Goal: Task Accomplishment & Management: Use online tool/utility

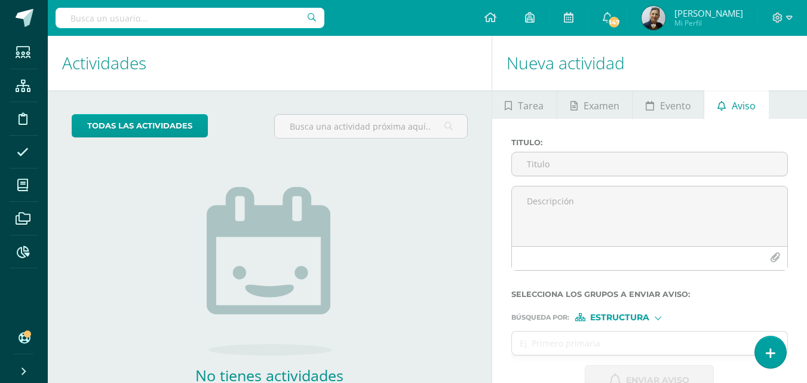
click at [94, 19] on input "text" at bounding box center [190, 18] width 269 height 20
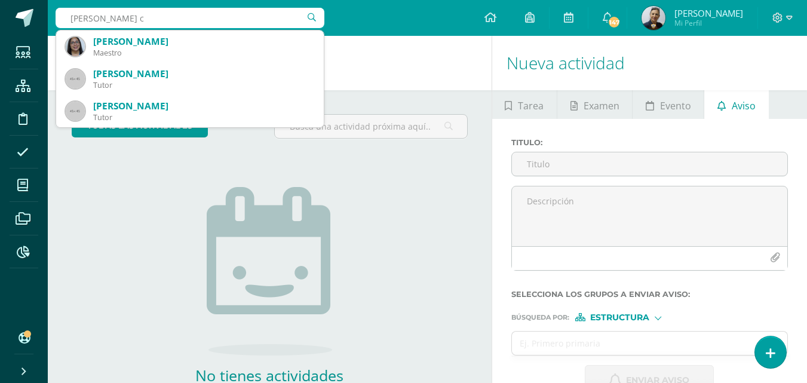
type input "ligia ca"
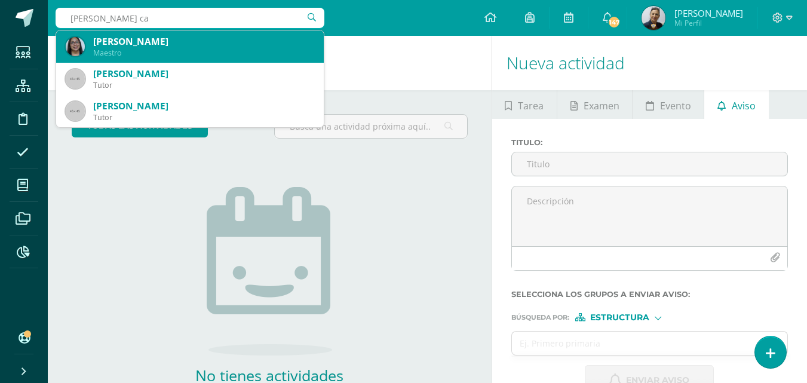
click at [146, 46] on div "Ligia Irene Catalán Chávez" at bounding box center [203, 41] width 221 height 13
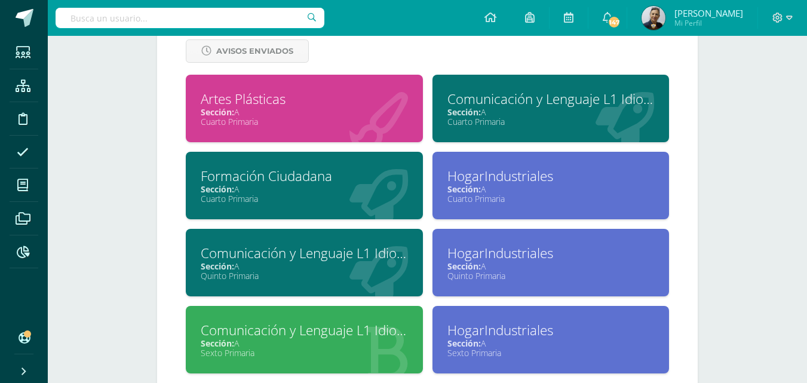
scroll to position [566, 0]
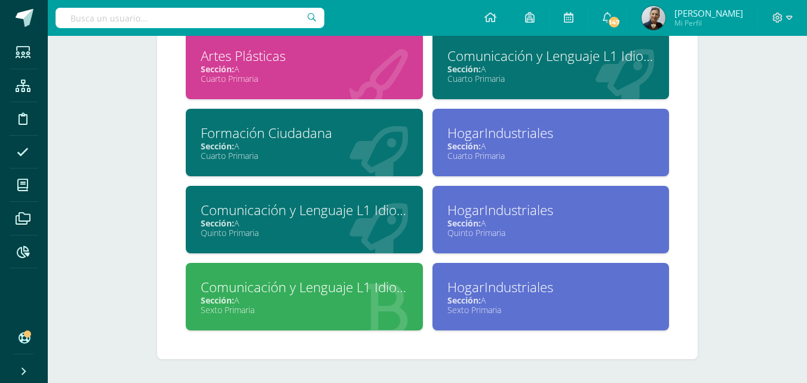
click at [480, 74] on div "Cuarto Primaria" at bounding box center [550, 78] width 207 height 11
click at [479, 74] on div "Cuarto Primaria" at bounding box center [550, 78] width 207 height 11
click at [478, 75] on div "Cuarto Primaria" at bounding box center [550, 78] width 207 height 11
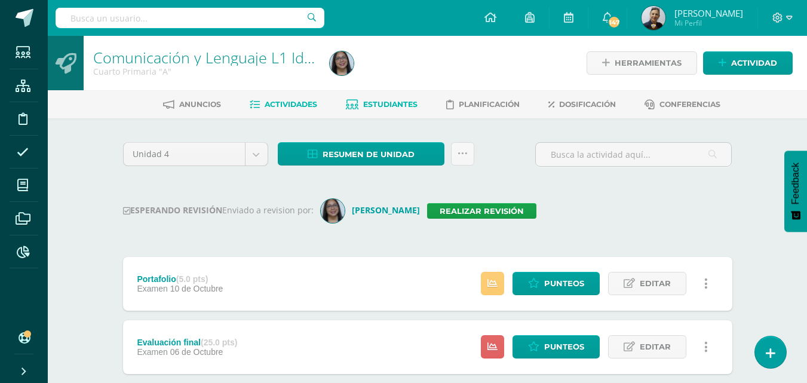
click at [393, 102] on span "Estudiantes" at bounding box center [390, 104] width 54 height 9
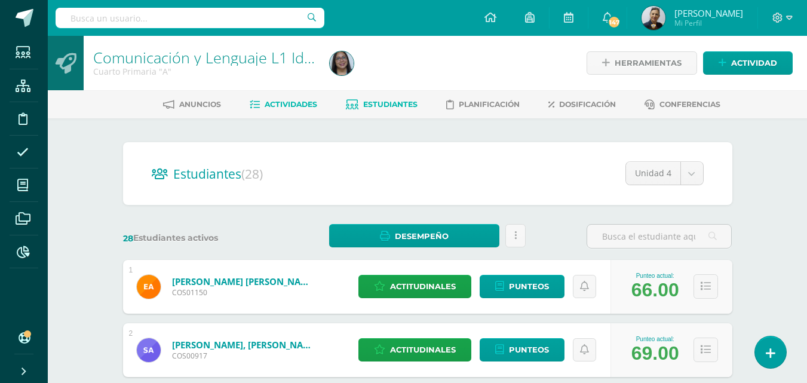
click at [288, 102] on span "Actividades" at bounding box center [291, 104] width 53 height 9
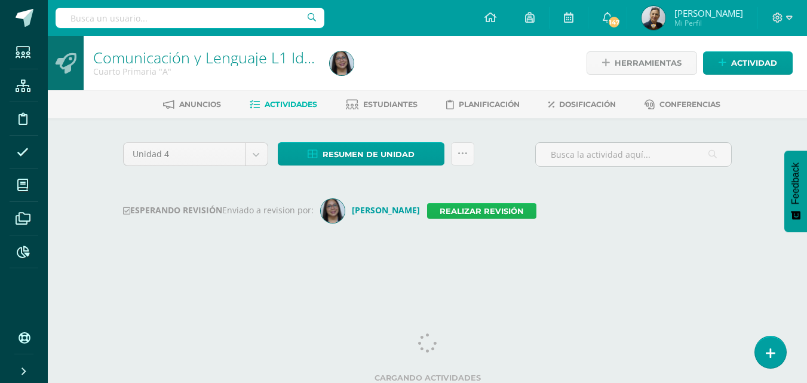
click at [435, 209] on link "Realizar revisión" at bounding box center [481, 211] width 109 height 16
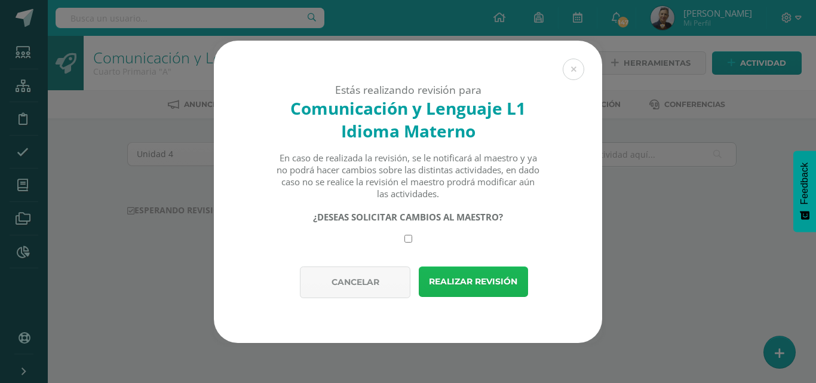
click at [458, 284] on button "Realizar revisión" at bounding box center [473, 281] width 109 height 30
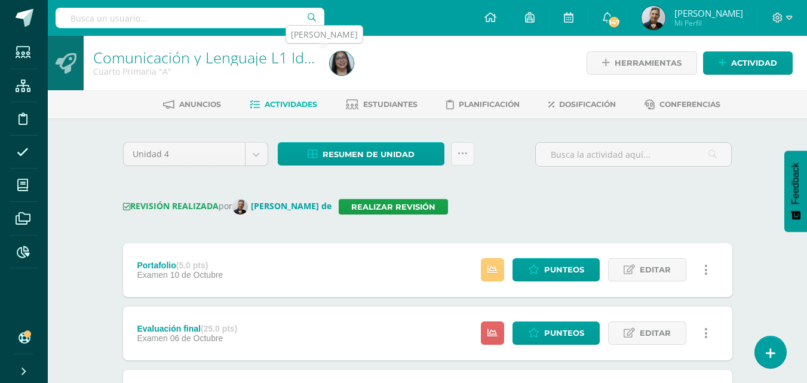
click at [345, 65] on img at bounding box center [342, 63] width 24 height 24
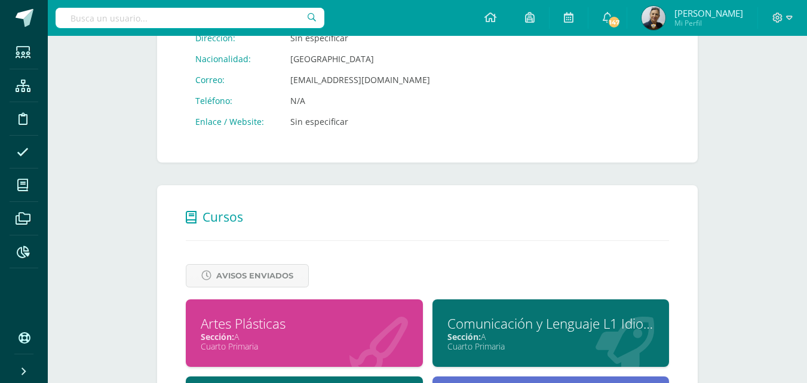
scroll to position [538, 0]
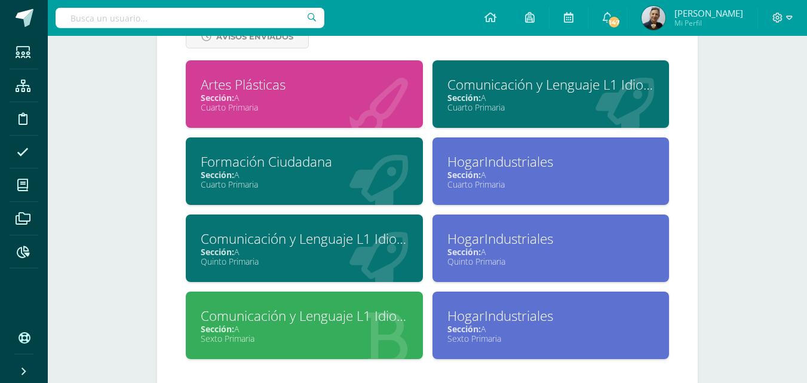
click at [300, 253] on div "Sección: A" at bounding box center [304, 251] width 207 height 11
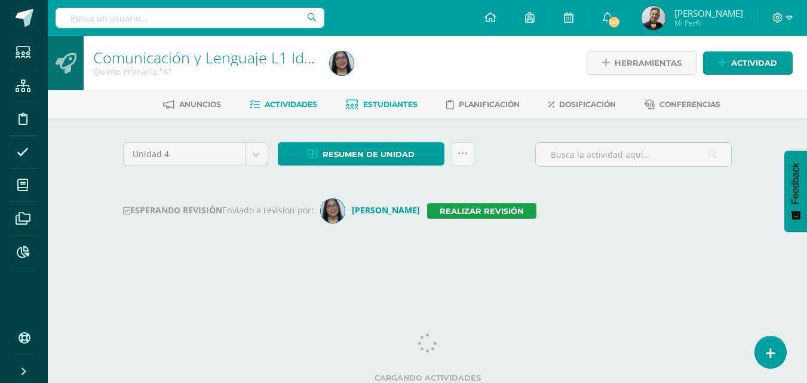
click at [397, 102] on span "Estudiantes" at bounding box center [390, 104] width 54 height 9
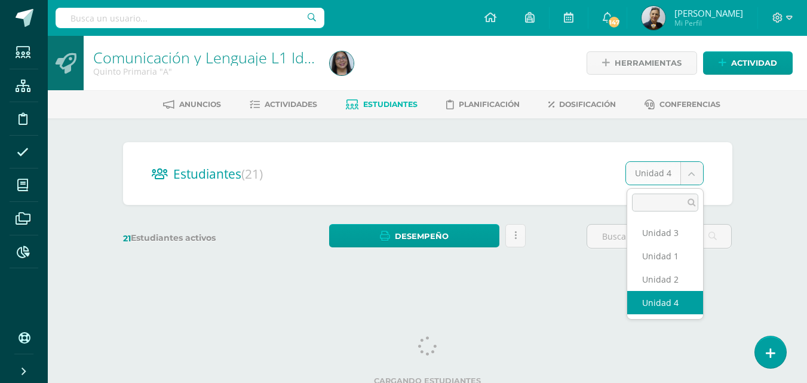
click at [693, 172] on body "Estudiantes Estructura Disciplina Asistencia Mis cursos Archivos Reportes Sopor…" at bounding box center [403, 142] width 807 height 284
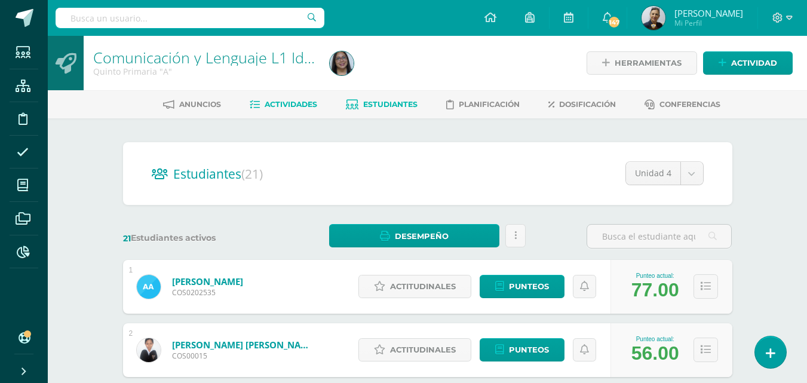
click at [280, 102] on span "Actividades" at bounding box center [291, 104] width 53 height 9
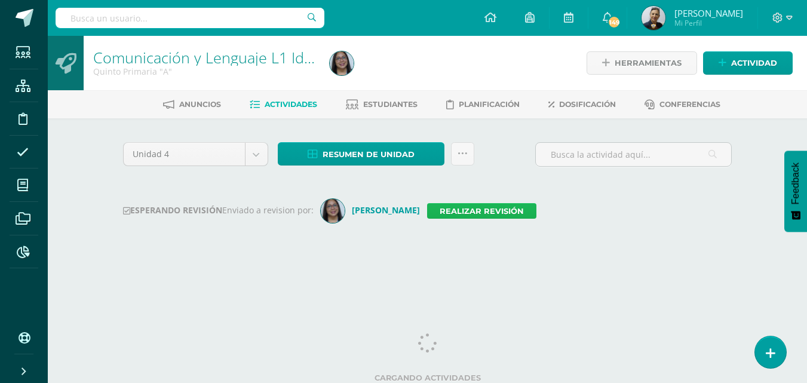
click at [446, 207] on link "Realizar revisión" at bounding box center [481, 211] width 109 height 16
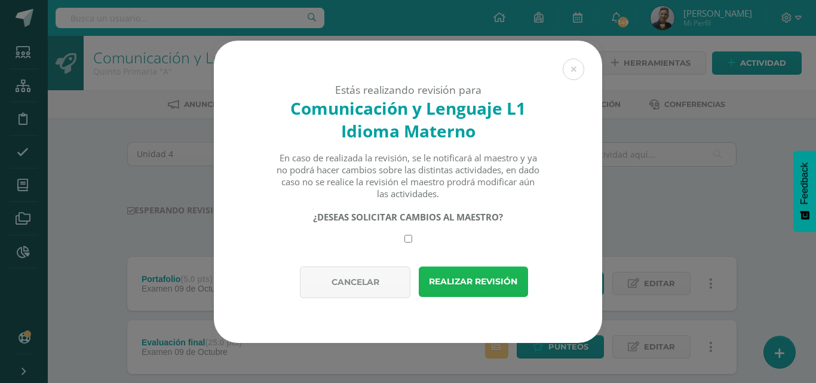
click at [462, 283] on button "Realizar revisión" at bounding box center [473, 281] width 109 height 30
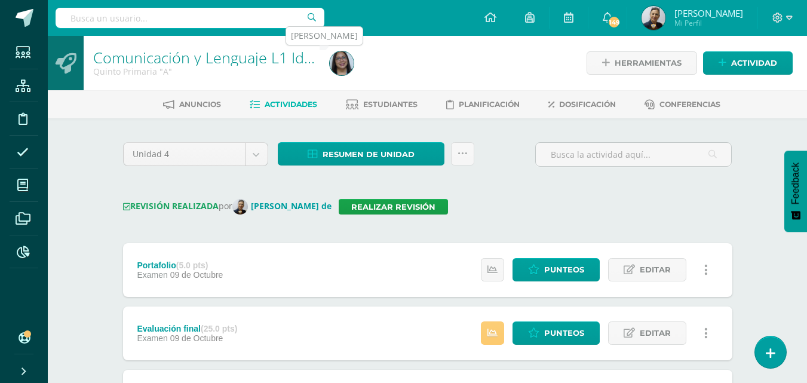
click at [336, 62] on img at bounding box center [342, 63] width 24 height 24
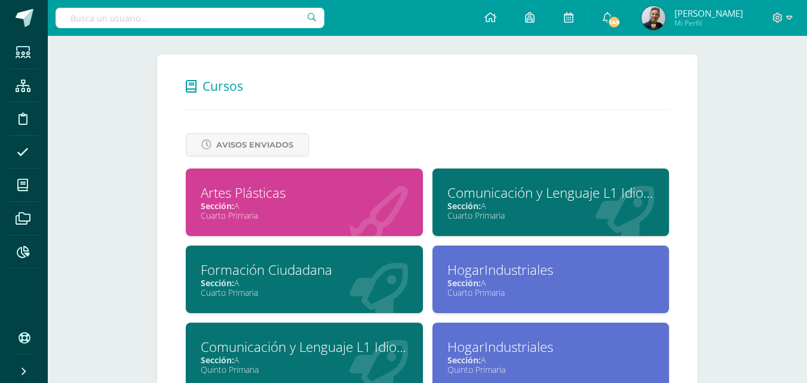
scroll to position [538, 0]
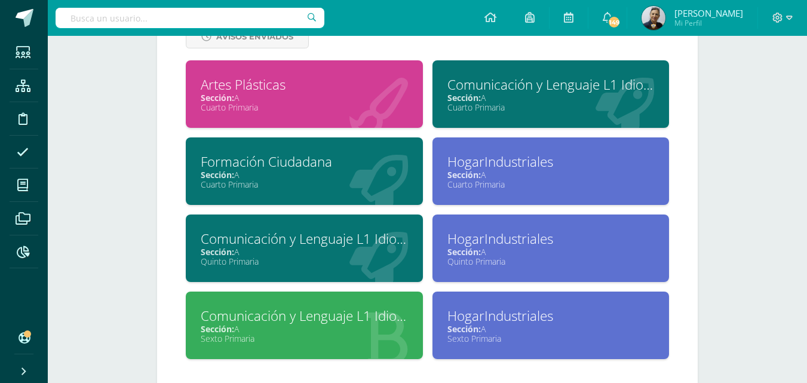
click at [264, 334] on div "Sexto Primaria" at bounding box center [304, 338] width 207 height 11
click at [265, 332] on div "Sección: A" at bounding box center [304, 328] width 207 height 11
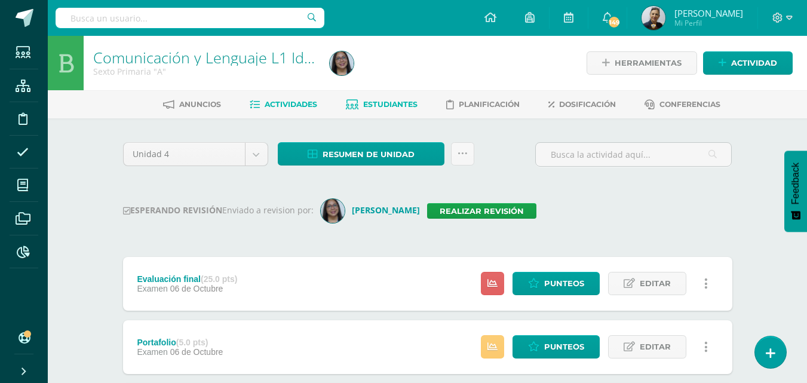
click at [398, 103] on span "Estudiantes" at bounding box center [390, 104] width 54 height 9
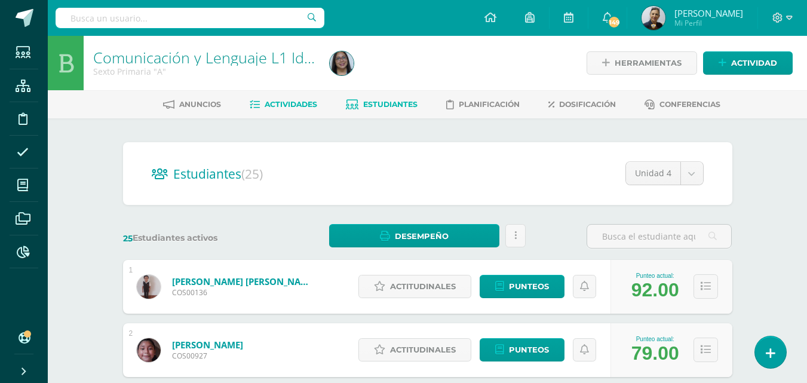
click at [281, 102] on span "Actividades" at bounding box center [291, 104] width 53 height 9
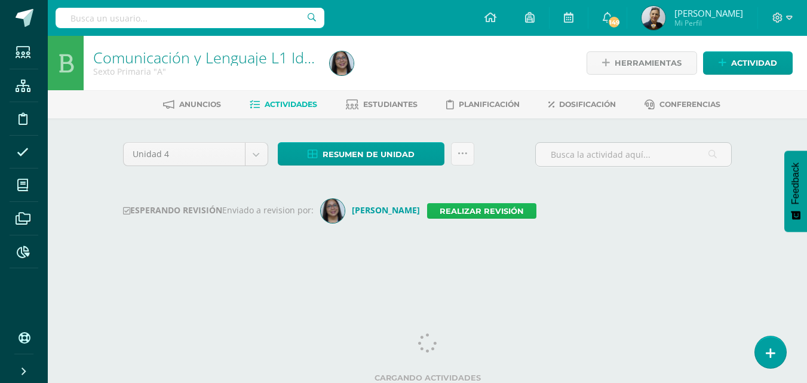
click at [454, 208] on link "Realizar revisión" at bounding box center [481, 211] width 109 height 16
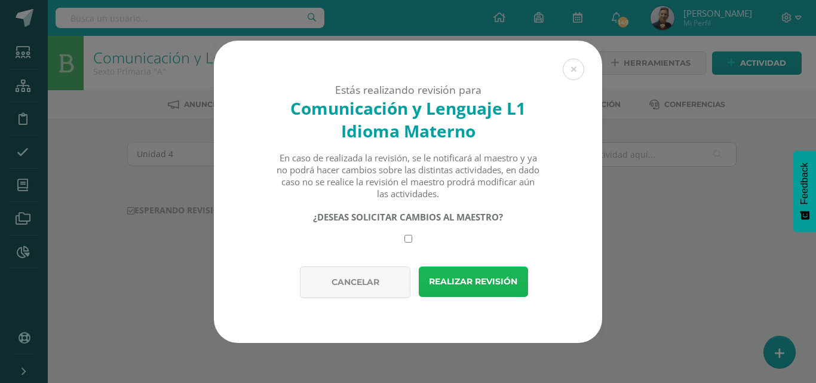
click at [469, 278] on button "Realizar revisión" at bounding box center [473, 281] width 109 height 30
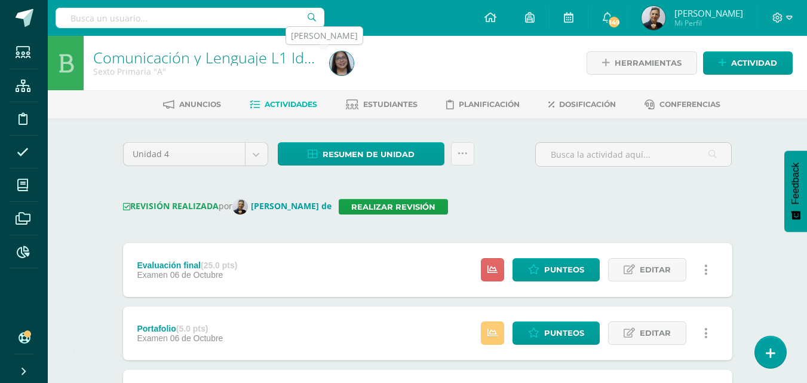
click at [345, 59] on img at bounding box center [342, 63] width 24 height 24
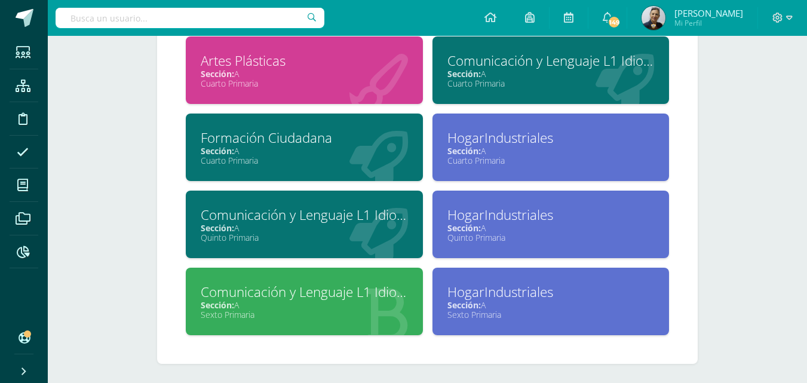
scroll to position [566, 0]
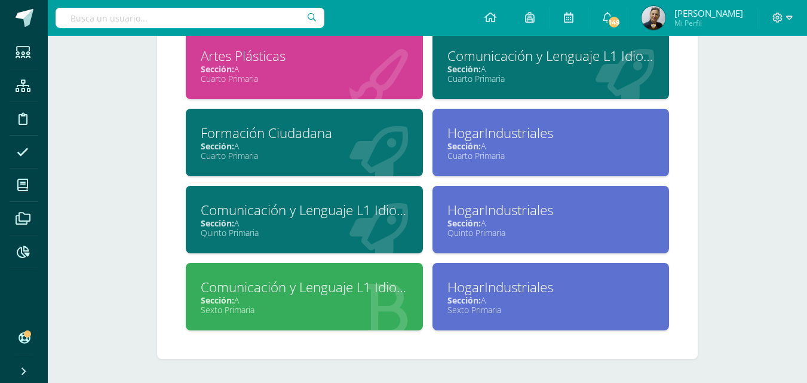
click at [483, 149] on div "Sección: A" at bounding box center [550, 145] width 207 height 11
click at [481, 149] on span "Sección:" at bounding box center [463, 145] width 33 height 11
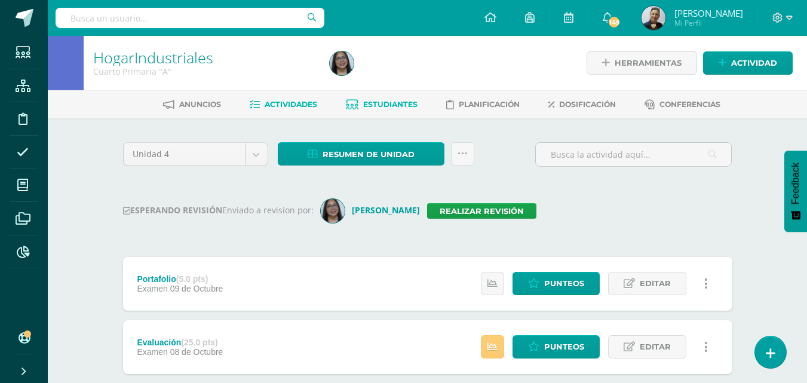
click at [376, 100] on span "Estudiantes" at bounding box center [390, 104] width 54 height 9
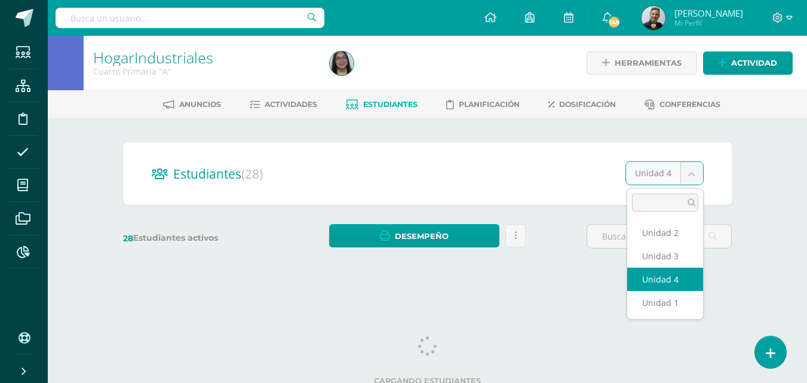
click at [691, 173] on body "Estudiantes Estructura Disciplina Asistencia Mis cursos Archivos Reportes Sopor…" at bounding box center [403, 142] width 807 height 284
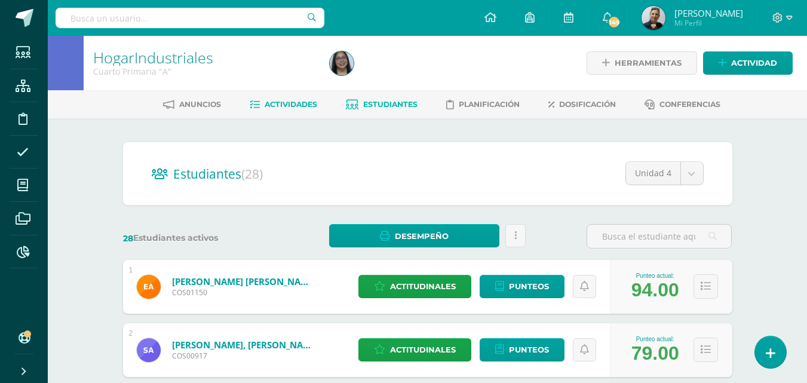
click at [294, 100] on span "Actividades" at bounding box center [291, 104] width 53 height 9
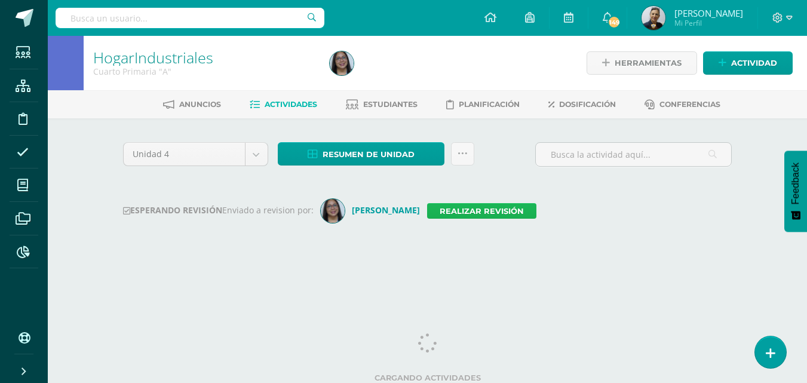
click at [472, 213] on link "Realizar revisión" at bounding box center [481, 211] width 109 height 16
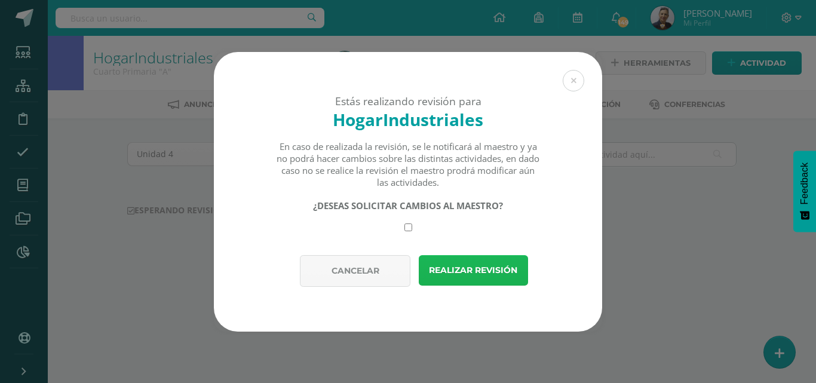
click at [459, 268] on button "Realizar revisión" at bounding box center [473, 270] width 109 height 30
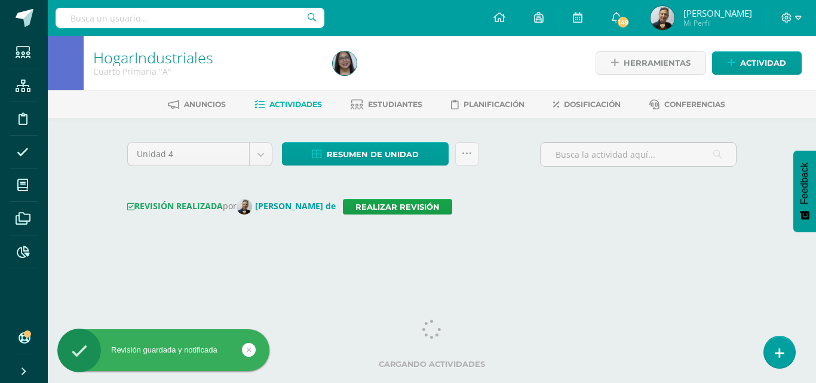
click at [279, 103] on span "Actividades" at bounding box center [295, 104] width 53 height 9
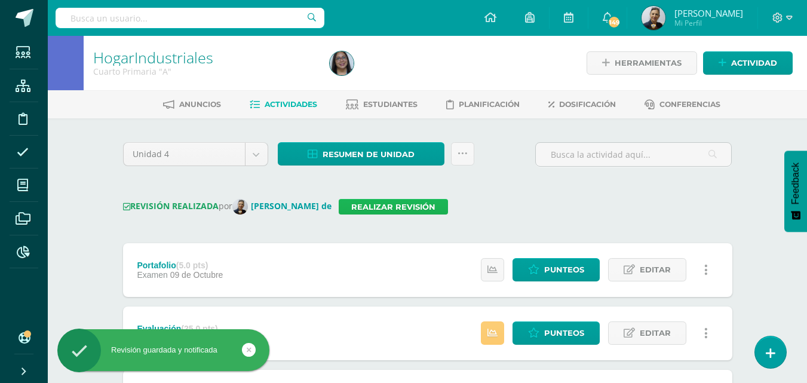
click at [339, 205] on link "Realizar revisión" at bounding box center [393, 207] width 109 height 16
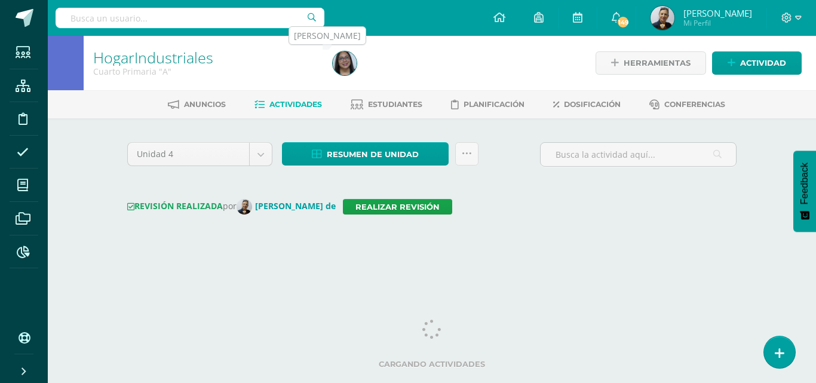
click at [348, 62] on img at bounding box center [345, 63] width 24 height 24
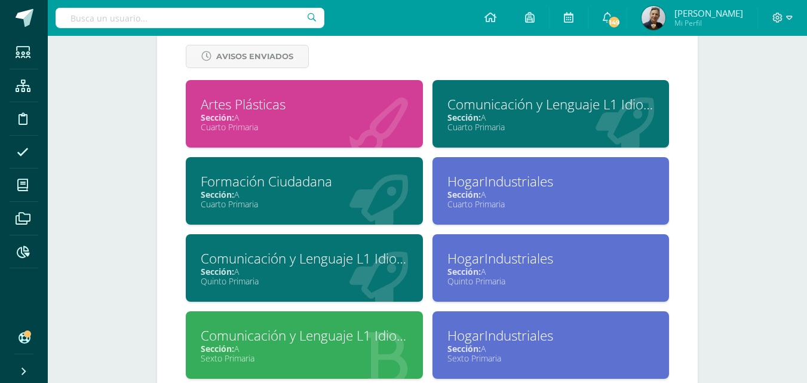
scroll to position [566, 0]
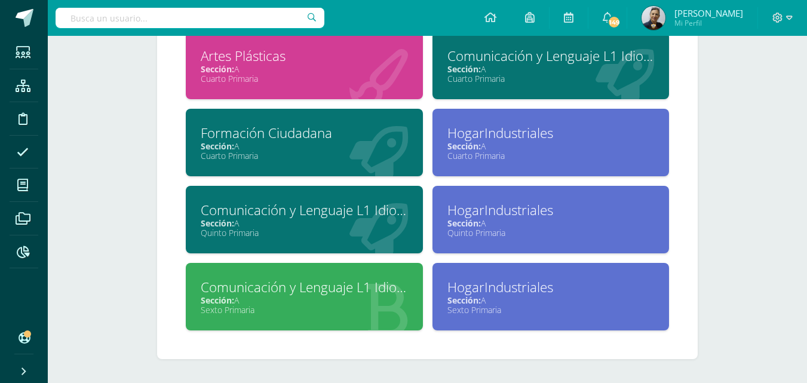
click at [499, 210] on div "HogarIndustriales" at bounding box center [550, 210] width 207 height 19
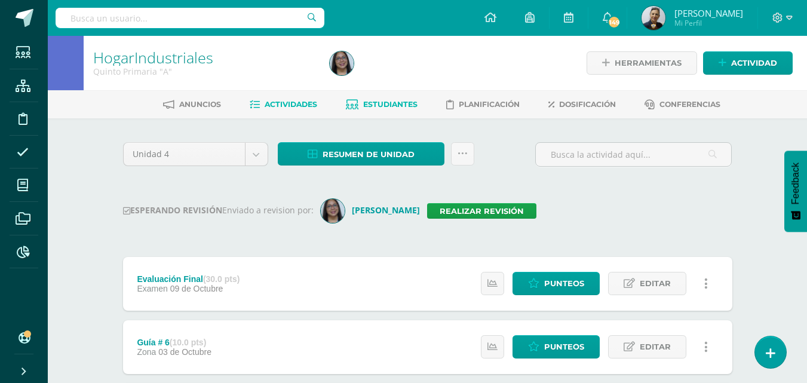
click at [378, 103] on span "Estudiantes" at bounding box center [390, 104] width 54 height 9
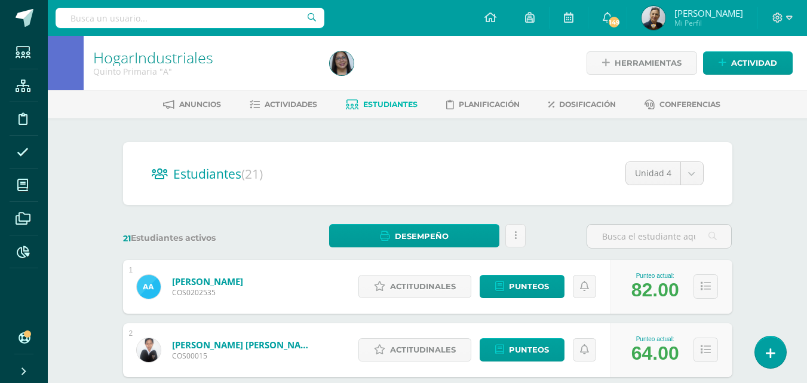
click at [371, 101] on span "Estudiantes" at bounding box center [390, 104] width 54 height 9
click at [277, 100] on span "Actividades" at bounding box center [291, 104] width 53 height 9
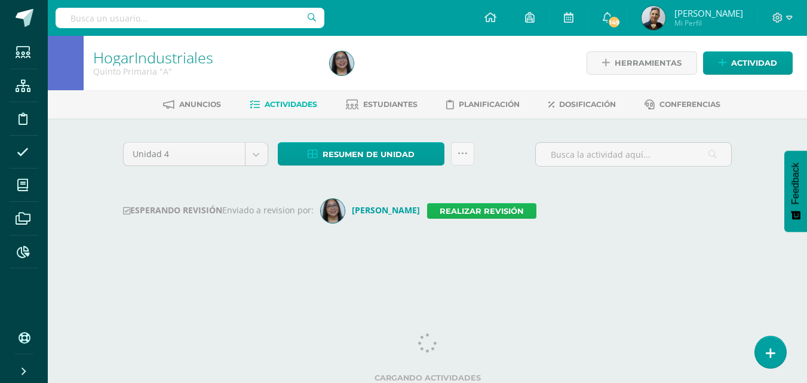
click at [443, 210] on link "Realizar revisión" at bounding box center [481, 211] width 109 height 16
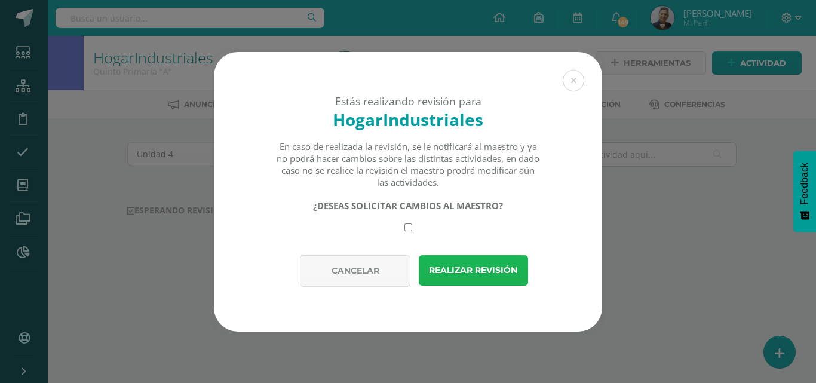
click at [463, 268] on button "Realizar revisión" at bounding box center [473, 270] width 109 height 30
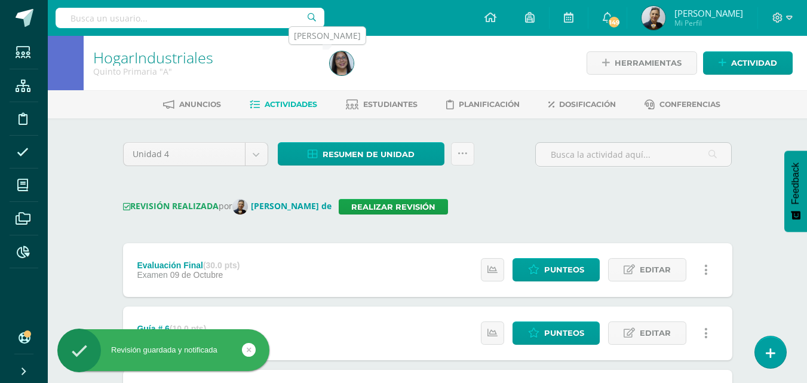
click at [348, 65] on img at bounding box center [342, 63] width 24 height 24
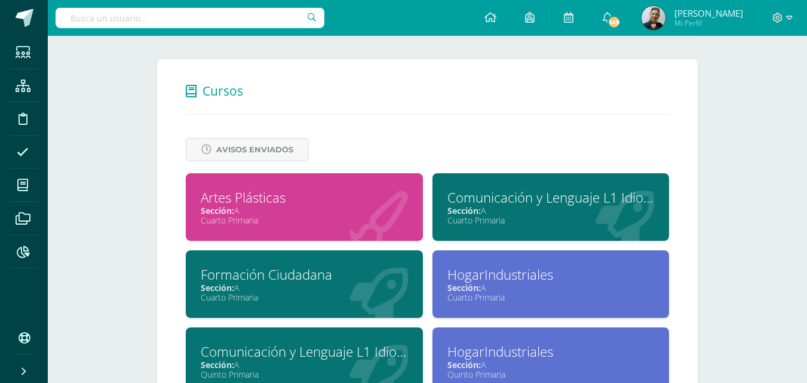
scroll to position [566, 0]
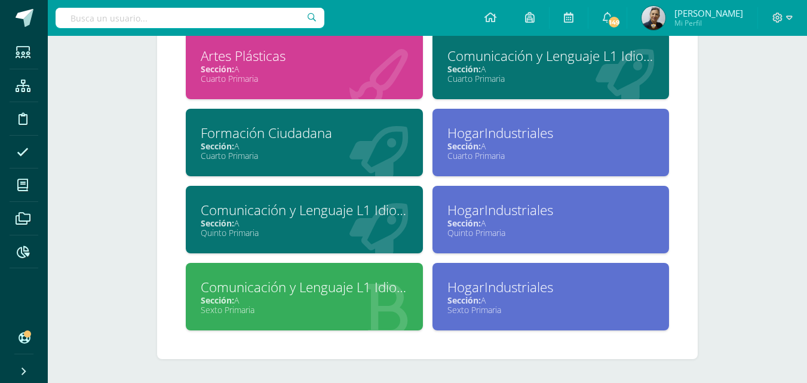
click at [532, 291] on div "HogarIndustriales" at bounding box center [550, 287] width 207 height 19
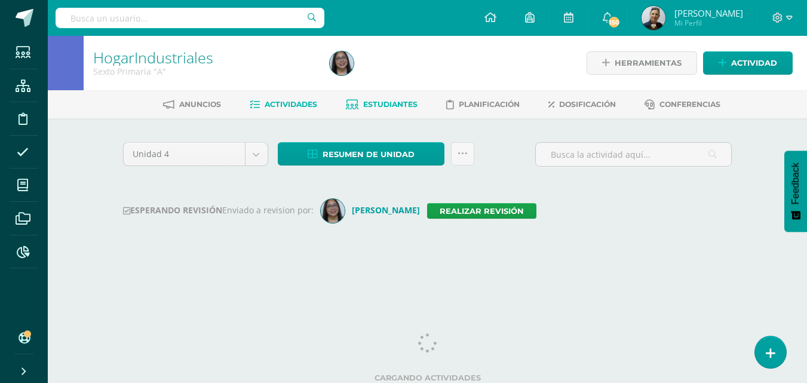
click at [377, 104] on span "Estudiantes" at bounding box center [390, 104] width 54 height 9
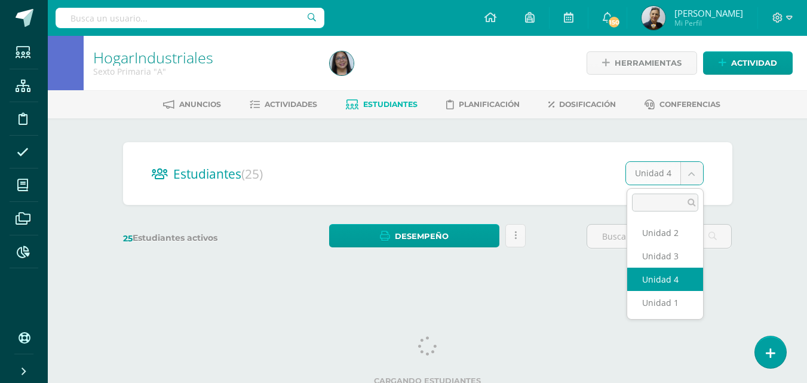
click at [690, 173] on body "Estudiantes Estructura Disciplina Asistencia Mis cursos Archivos Reportes Sopor…" at bounding box center [403, 142] width 807 height 284
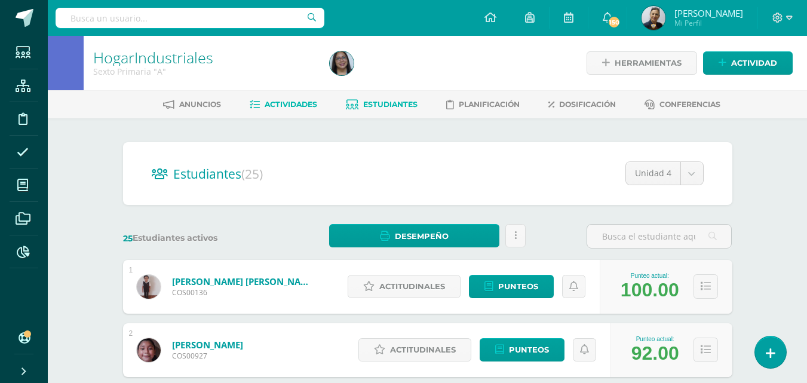
click at [281, 103] on span "Actividades" at bounding box center [291, 104] width 53 height 9
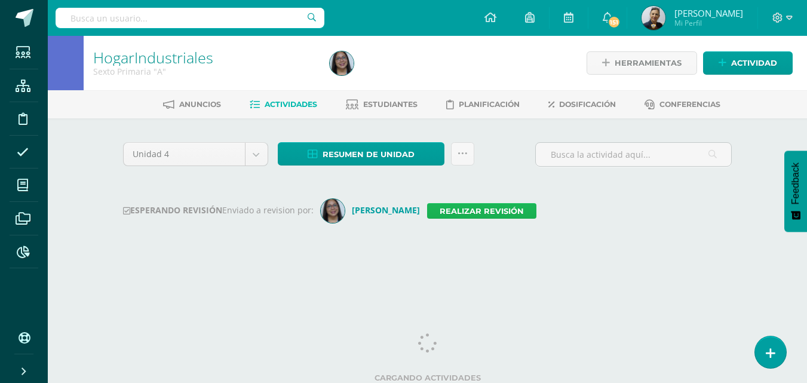
click at [461, 210] on link "Realizar revisión" at bounding box center [481, 211] width 109 height 16
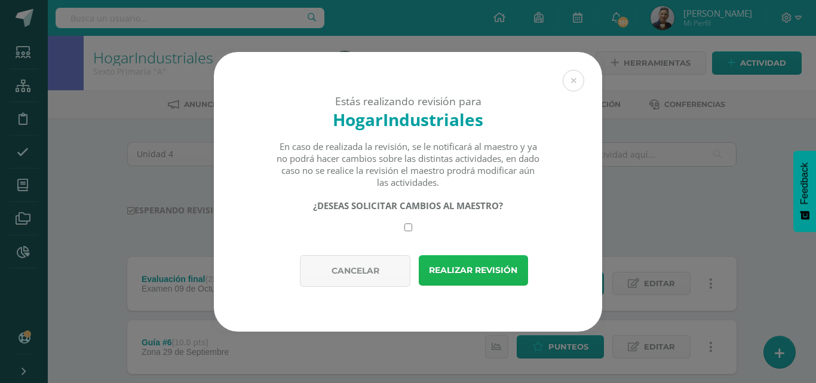
click at [462, 269] on button "Realizar revisión" at bounding box center [473, 270] width 109 height 30
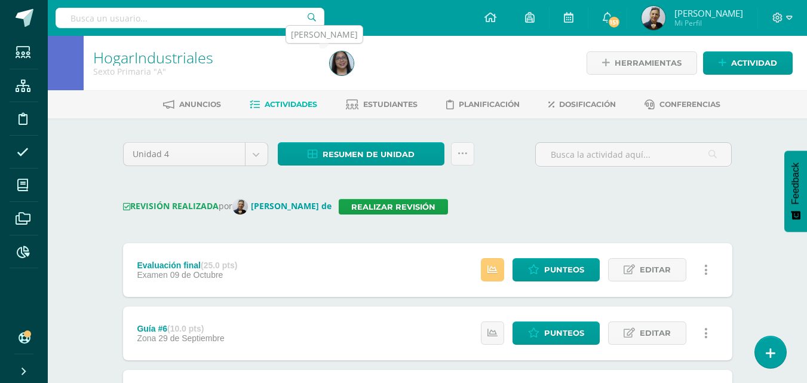
click at [339, 61] on img at bounding box center [342, 63] width 24 height 24
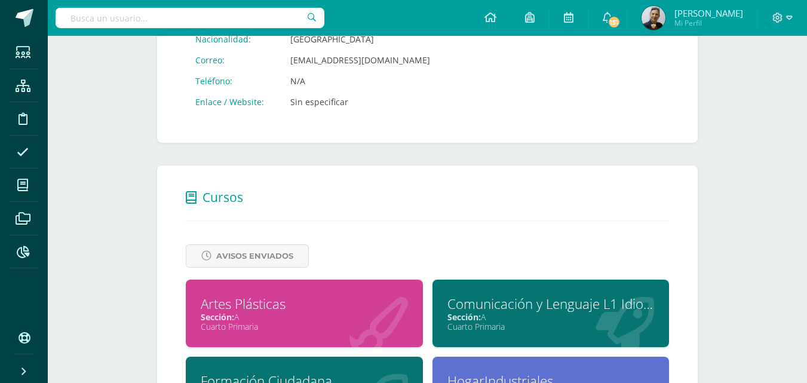
scroll to position [418, 0]
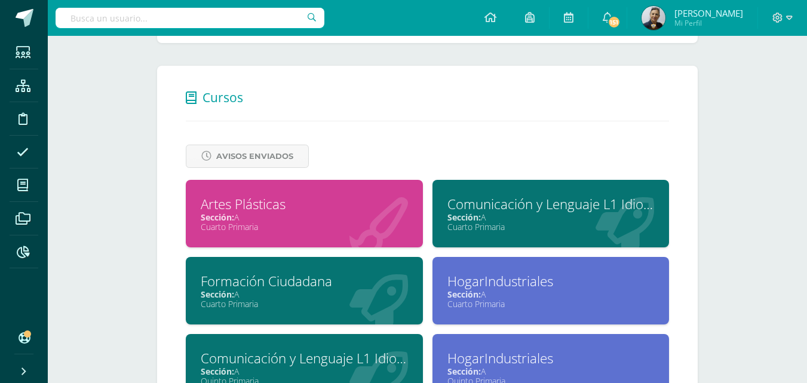
click at [268, 222] on div "Cuarto Primaria" at bounding box center [304, 226] width 207 height 11
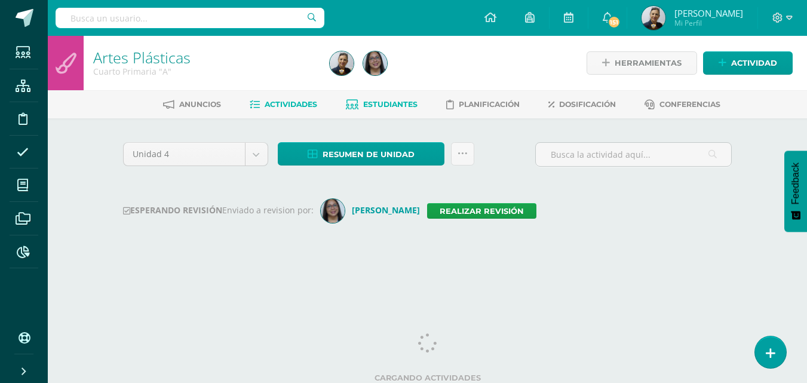
click at [388, 105] on span "Estudiantes" at bounding box center [390, 104] width 54 height 9
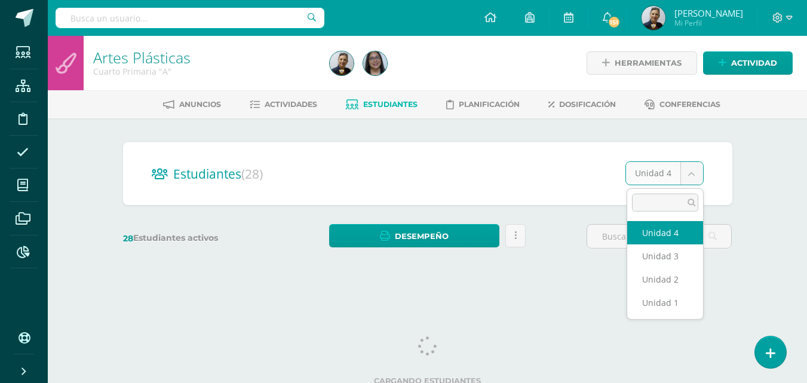
click at [696, 171] on body "Estudiantes Estructura Disciplina Asistencia Mis cursos Archivos Reportes Sopor…" at bounding box center [403, 142] width 807 height 284
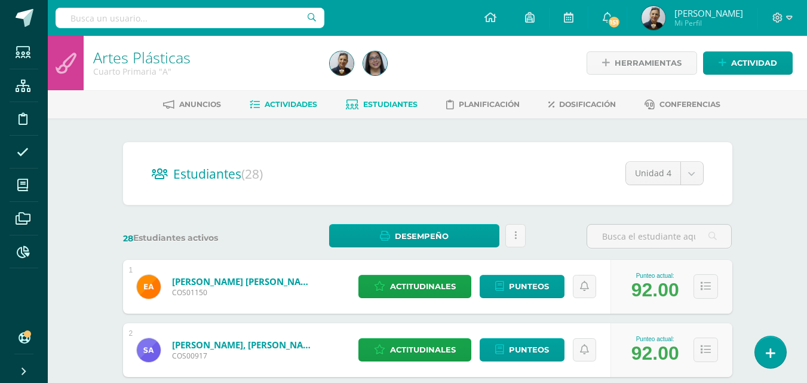
click at [290, 105] on span "Actividades" at bounding box center [291, 104] width 53 height 9
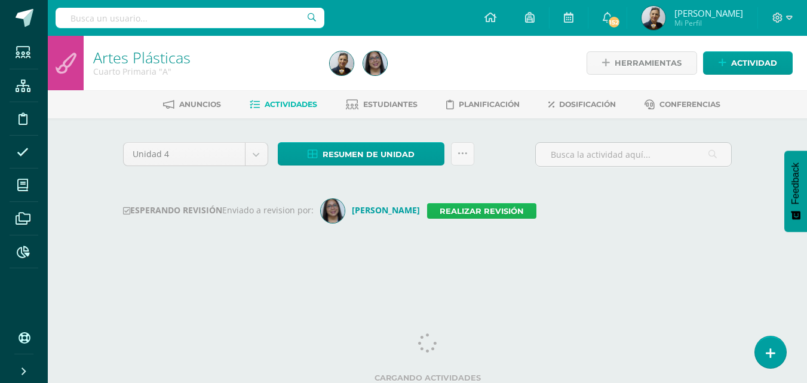
click at [470, 210] on link "Realizar revisión" at bounding box center [481, 211] width 109 height 16
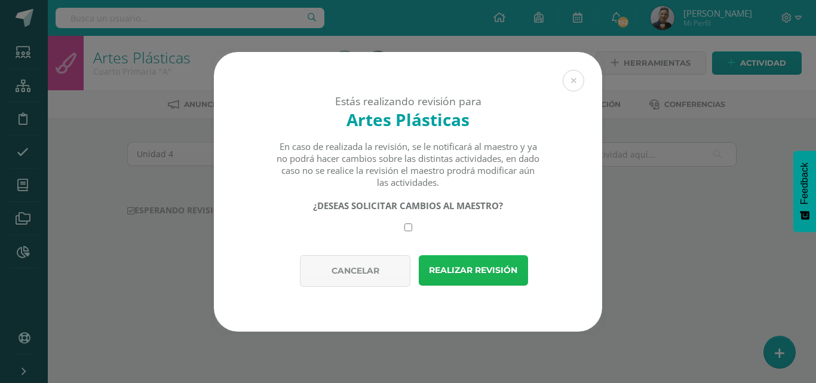
click at [469, 265] on button "Realizar revisión" at bounding box center [473, 270] width 109 height 30
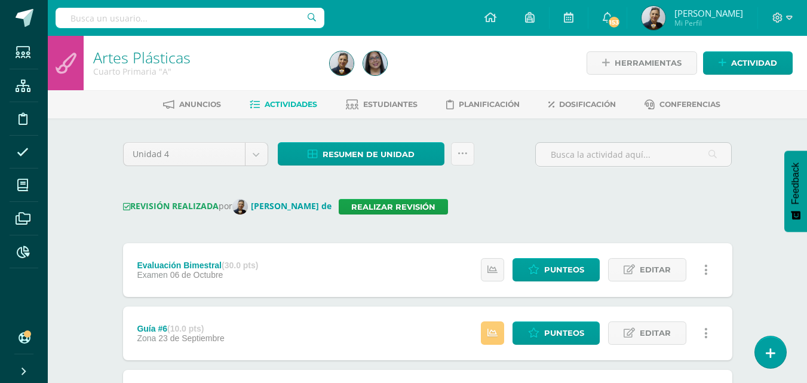
click at [109, 17] on input "text" at bounding box center [190, 18] width 269 height 20
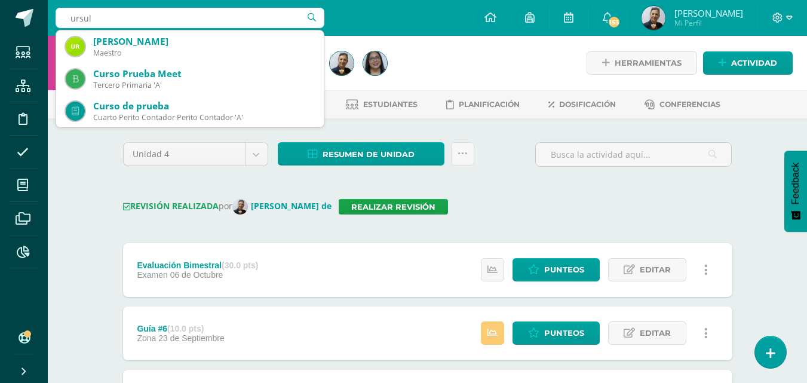
type input "[PERSON_NAME]"
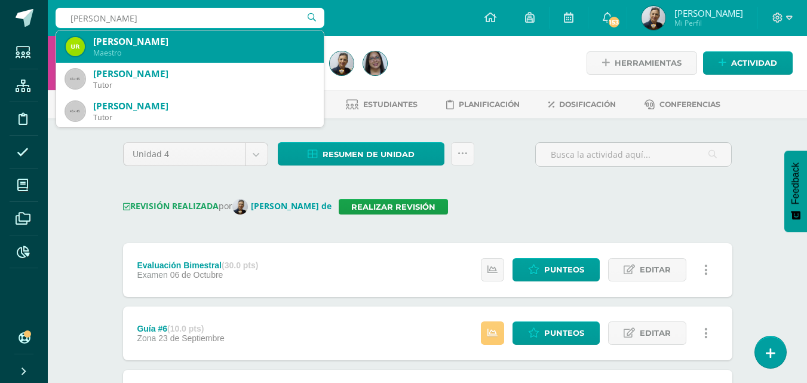
click at [134, 50] on div "Maestro" at bounding box center [203, 53] width 221 height 10
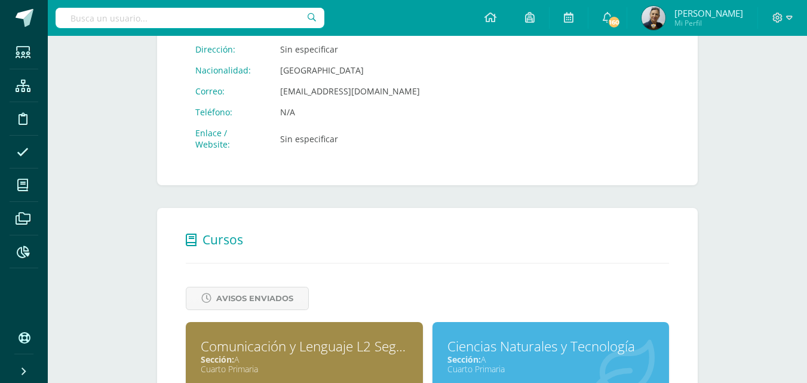
scroll to position [538, 0]
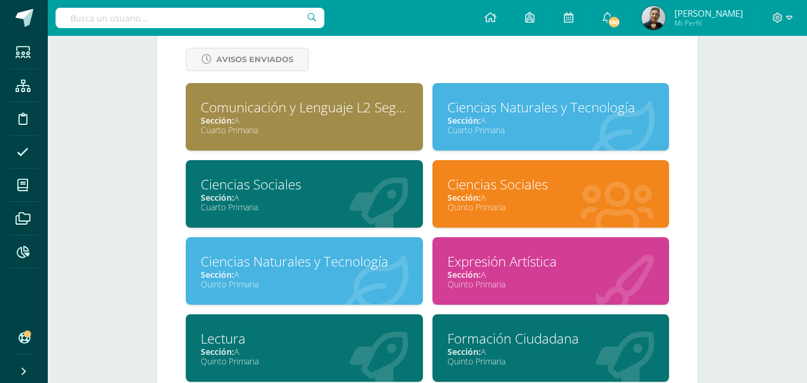
click at [474, 137] on div "Ciencias Naturales y Tecnología Sección: A Cuarto Primaria" at bounding box center [550, 116] width 237 height 67
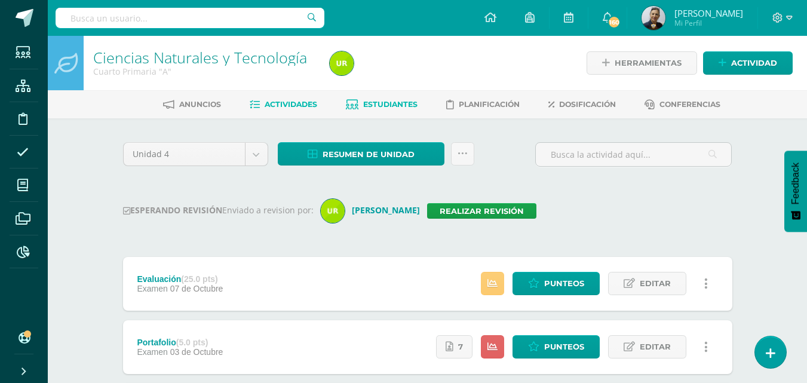
click at [371, 104] on span "Estudiantes" at bounding box center [390, 104] width 54 height 9
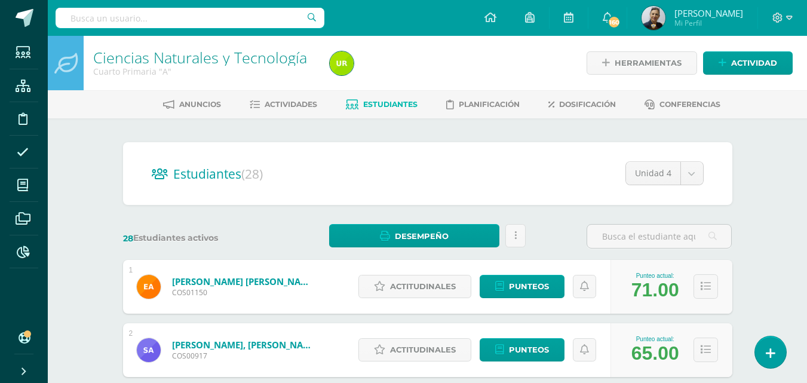
click at [199, 16] on input "text" at bounding box center [190, 18] width 269 height 20
type input "ligia"
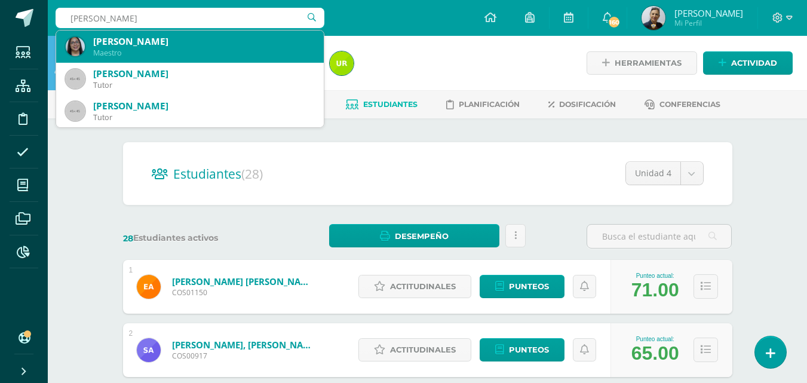
click at [179, 48] on div "Maestro" at bounding box center [203, 53] width 221 height 10
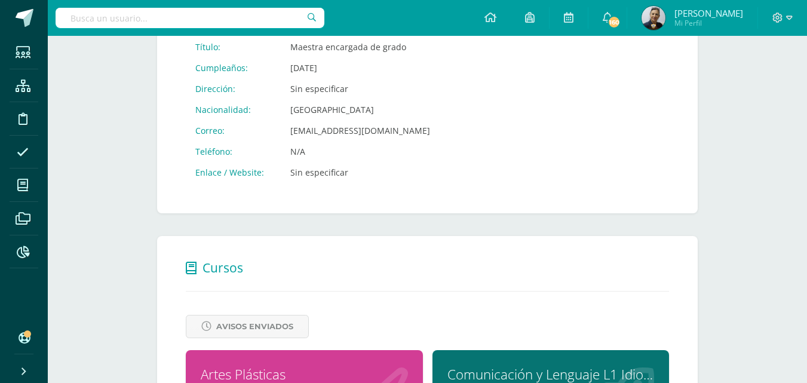
scroll to position [418, 0]
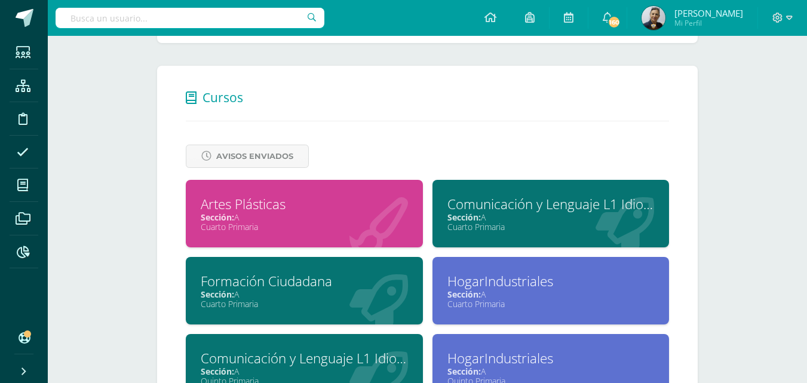
click at [267, 213] on div "Artes Plásticas Sección: A Cuarto Primaria" at bounding box center [304, 213] width 237 height 67
click at [267, 213] on div "Artes Plásticas" at bounding box center [304, 204] width 207 height 19
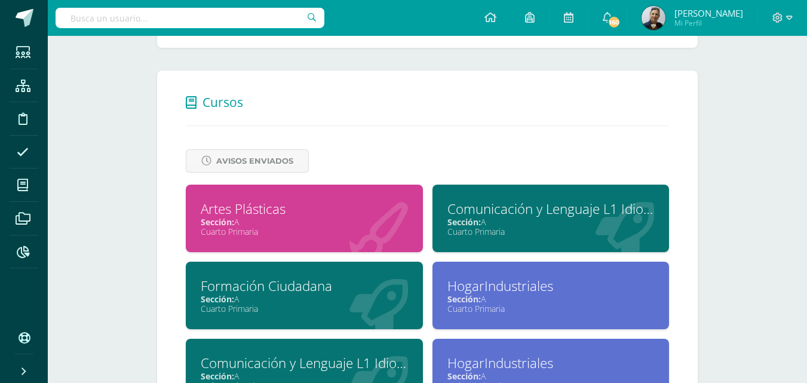
click at [337, 296] on div "Sección: A" at bounding box center [304, 298] width 207 height 11
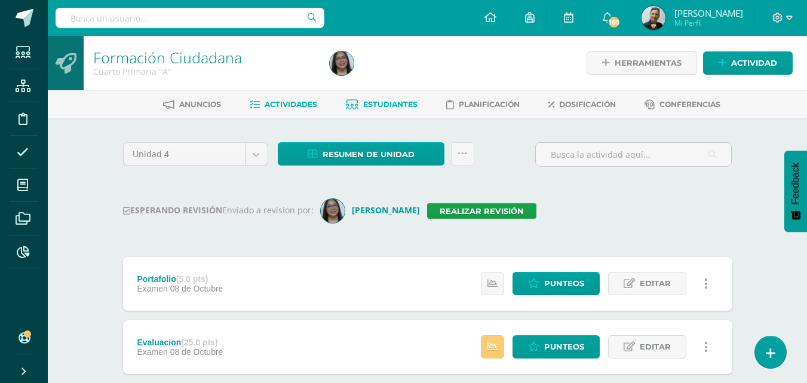
click at [377, 102] on span "Estudiantes" at bounding box center [390, 104] width 54 height 9
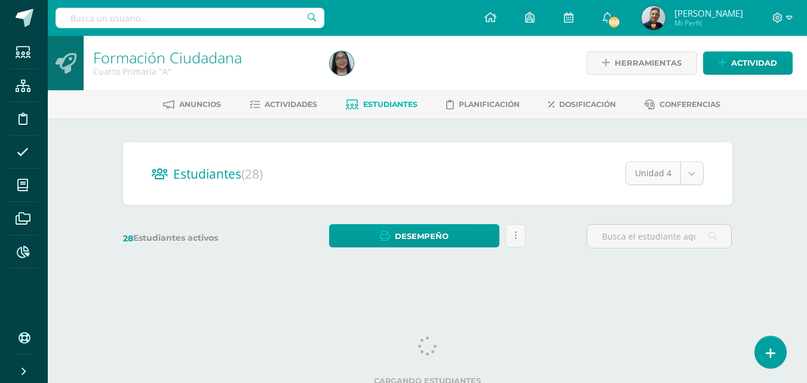
click at [692, 176] on body "Estudiantes Estructura Disciplina Asistencia Mis cursos Archivos Reportes Sopor…" at bounding box center [403, 142] width 807 height 284
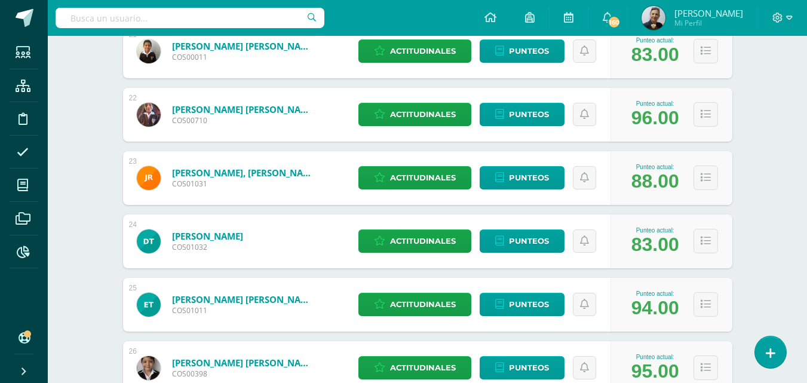
scroll to position [1481, 0]
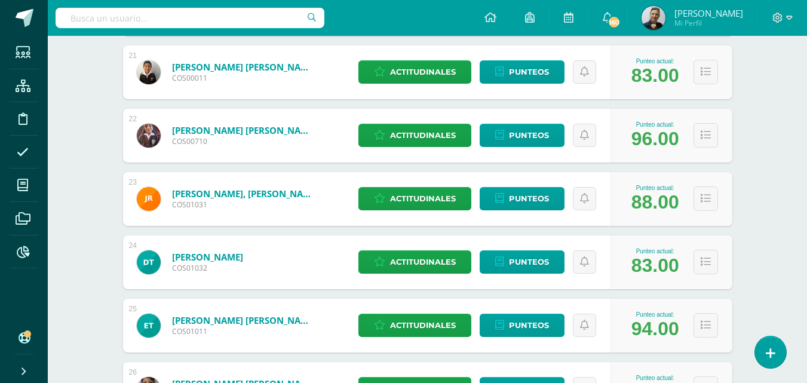
click at [119, 14] on input "text" at bounding box center [190, 18] width 269 height 20
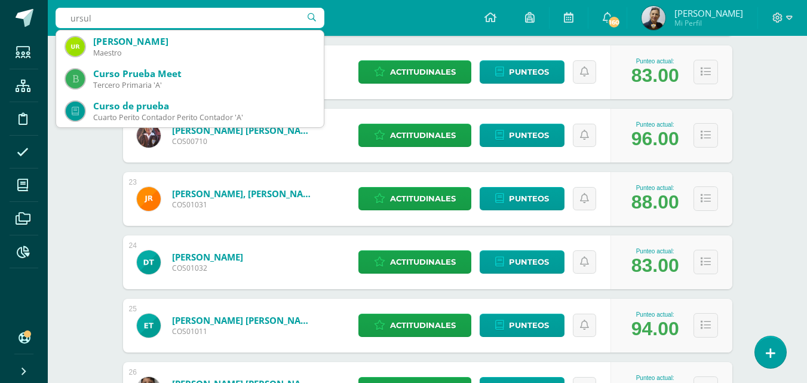
type input "ursula"
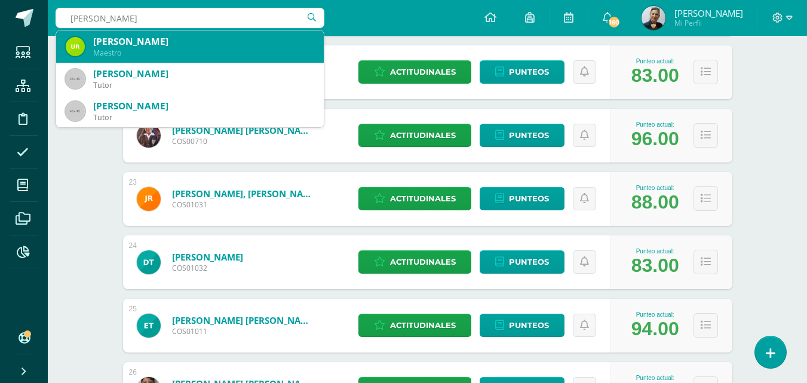
click at [126, 56] on div "Maestro" at bounding box center [203, 53] width 221 height 10
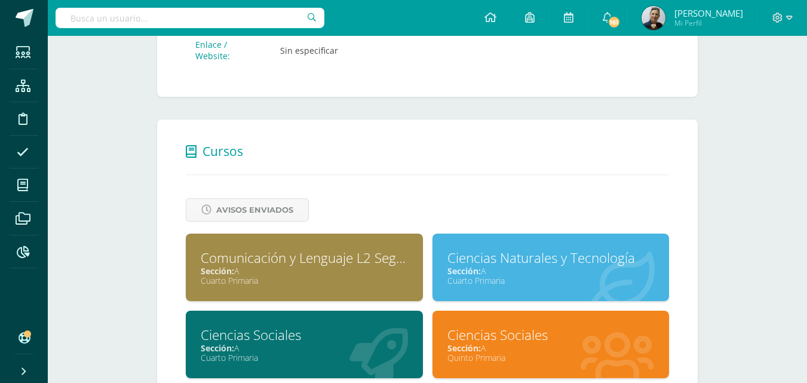
scroll to position [478, 0]
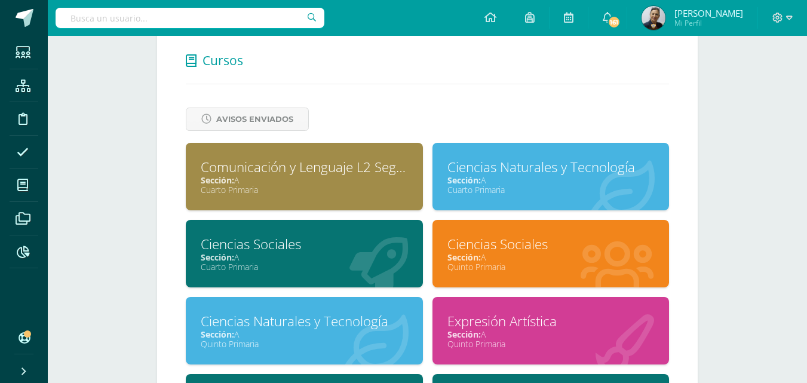
click at [518, 186] on div "Cuarto Primaria" at bounding box center [550, 189] width 207 height 11
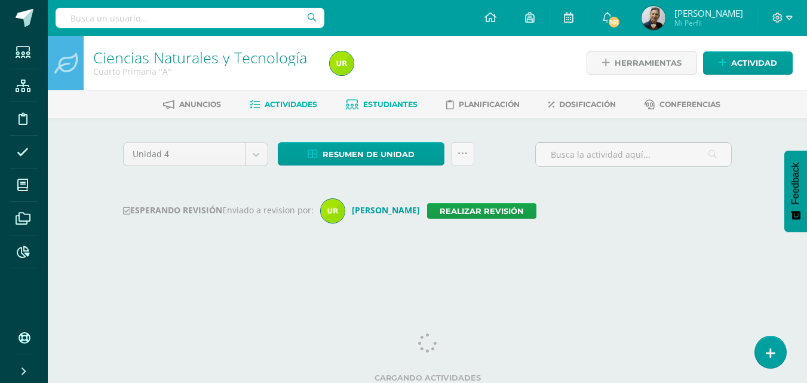
click at [363, 103] on span "Estudiantes" at bounding box center [390, 104] width 54 height 9
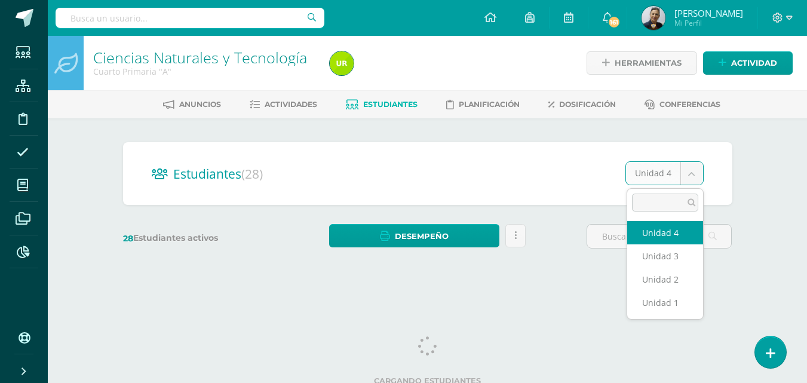
click at [692, 171] on body "Estudiantes Estructura Disciplina Asistencia Mis cursos Archivos Reportes Sopor…" at bounding box center [403, 142] width 807 height 284
click at [686, 233] on input "text" at bounding box center [659, 236] width 144 height 23
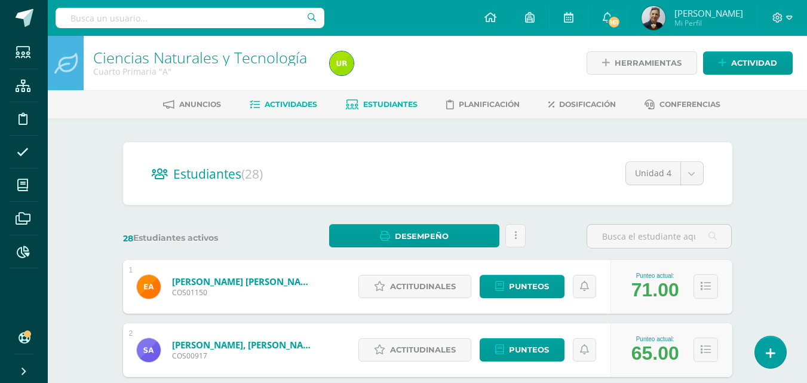
click at [281, 106] on span "Actividades" at bounding box center [291, 104] width 53 height 9
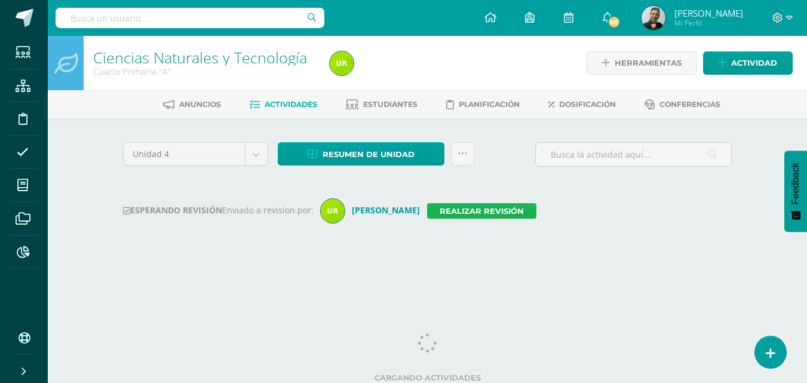
click at [438, 207] on link "Realizar revisión" at bounding box center [481, 211] width 109 height 16
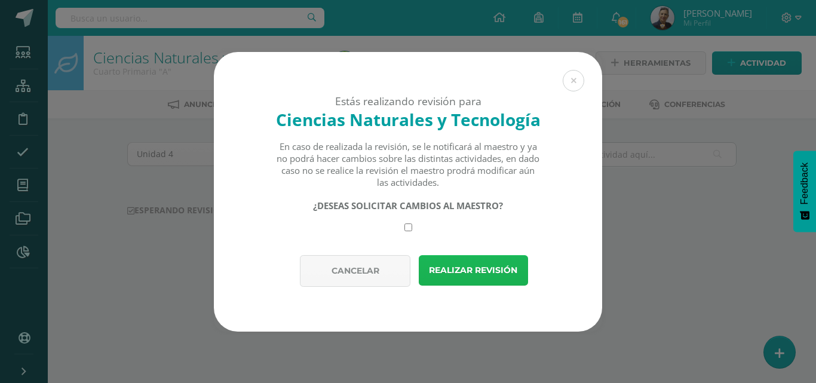
click at [455, 266] on button "Realizar revisión" at bounding box center [473, 270] width 109 height 30
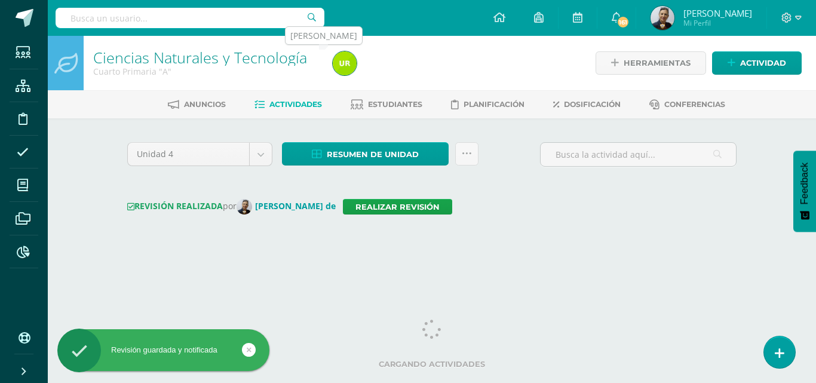
click at [349, 66] on img at bounding box center [345, 63] width 24 height 24
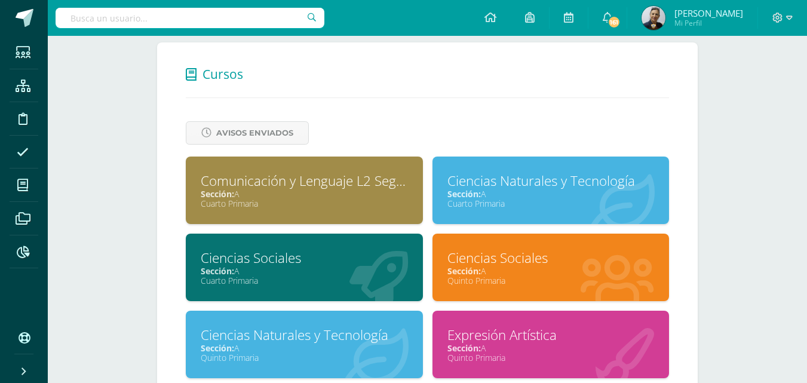
scroll to position [478, 0]
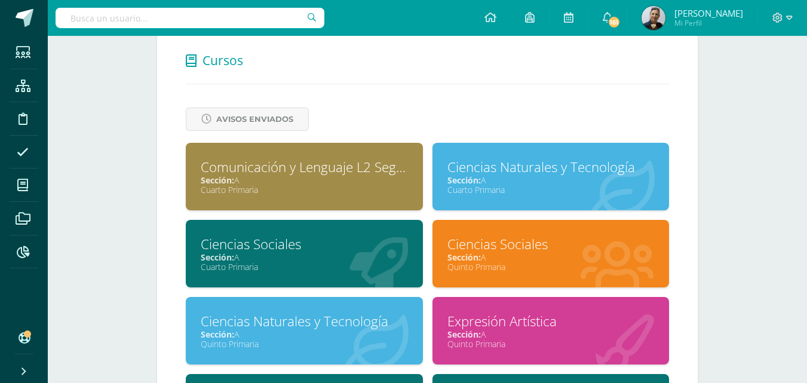
click at [303, 339] on div "Quinto Primaria" at bounding box center [304, 343] width 207 height 11
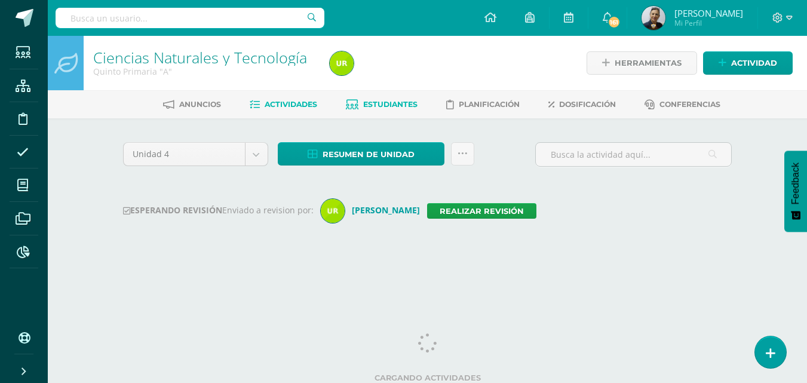
click at [379, 106] on span "Estudiantes" at bounding box center [390, 104] width 54 height 9
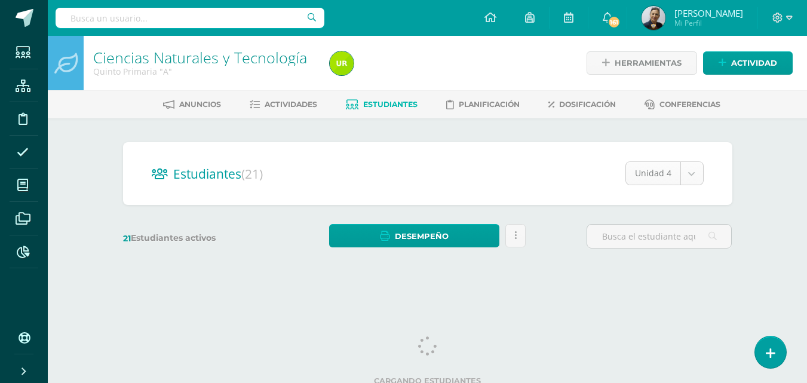
click at [690, 173] on body "Estudiantes Estructura Disciplina Asistencia Mis cursos Archivos Reportes Sopor…" at bounding box center [403, 142] width 807 height 284
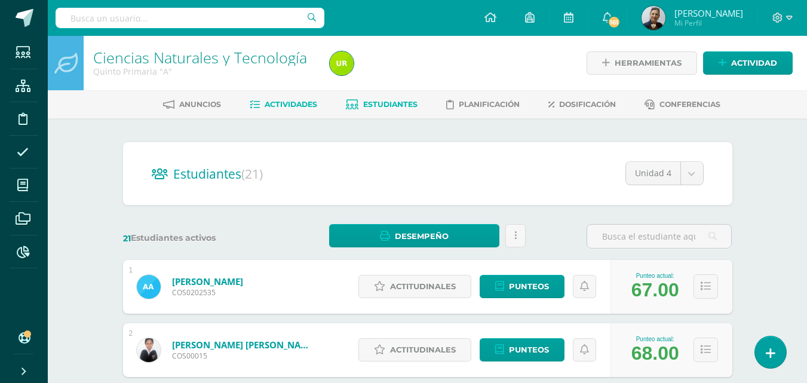
click at [287, 104] on span "Actividades" at bounding box center [291, 104] width 53 height 9
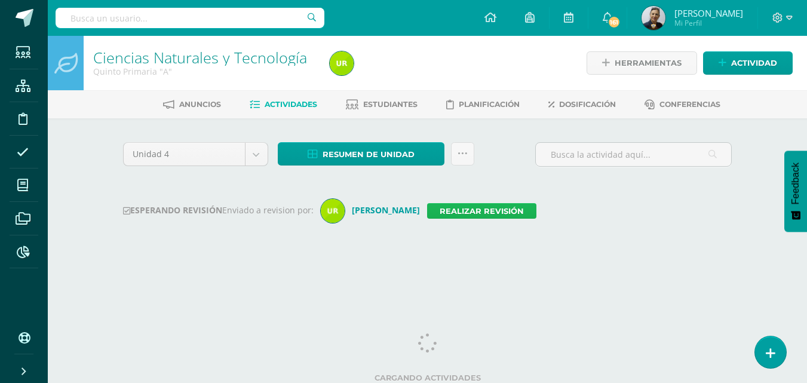
click at [427, 207] on link "Realizar revisión" at bounding box center [481, 211] width 109 height 16
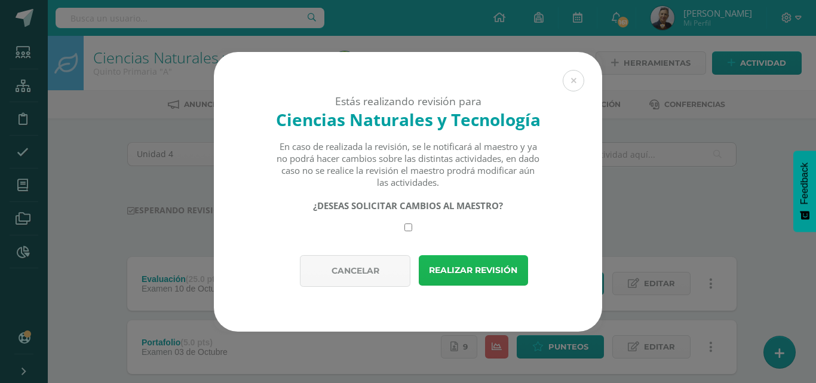
click at [479, 268] on button "Realizar revisión" at bounding box center [473, 270] width 109 height 30
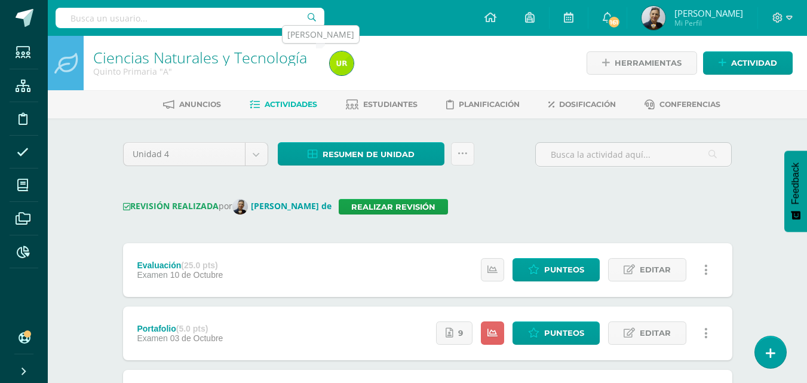
click at [342, 68] on img at bounding box center [342, 63] width 24 height 24
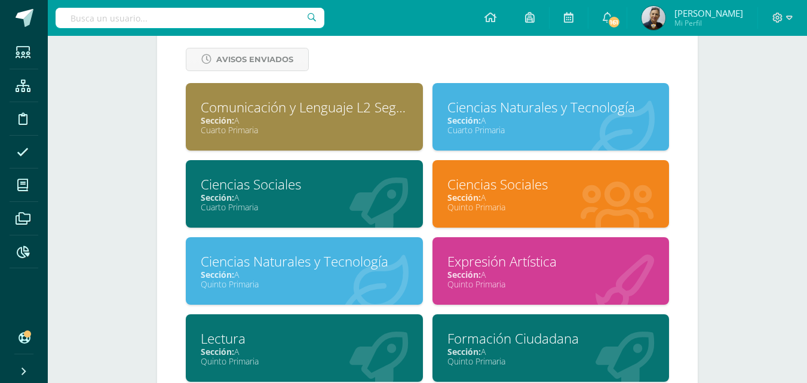
scroll to position [717, 0]
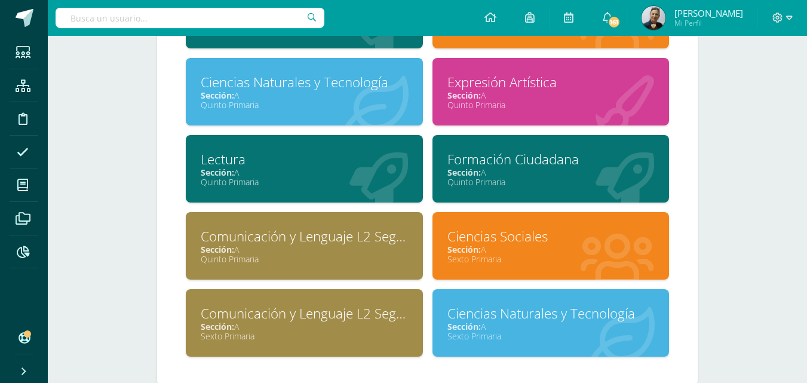
click at [526, 325] on div "Sección: A" at bounding box center [550, 326] width 207 height 11
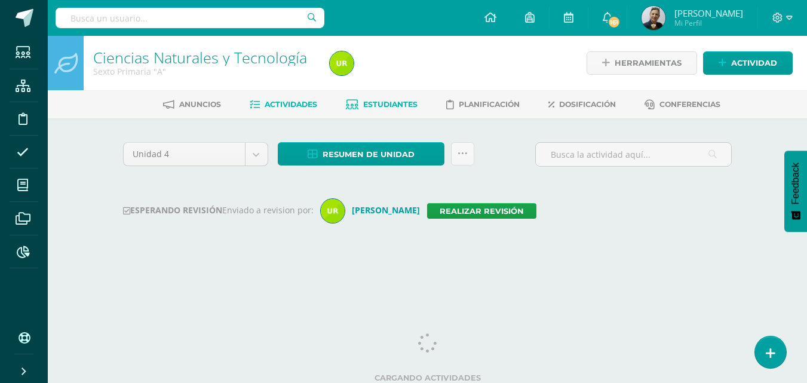
click at [394, 101] on span "Estudiantes" at bounding box center [390, 104] width 54 height 9
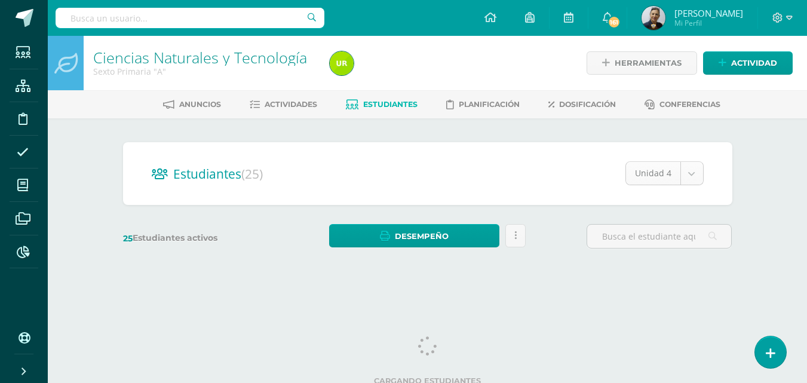
click at [697, 176] on body "Estudiantes Estructura Disciplina Asistencia Mis cursos Archivos Reportes Sopor…" at bounding box center [403, 142] width 807 height 284
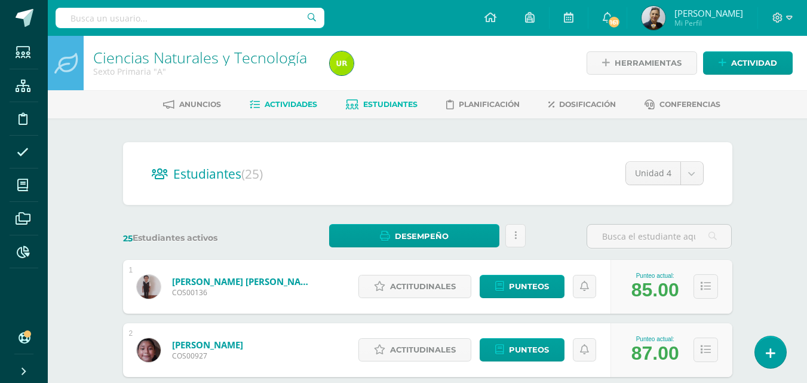
click at [284, 102] on span "Actividades" at bounding box center [291, 104] width 53 height 9
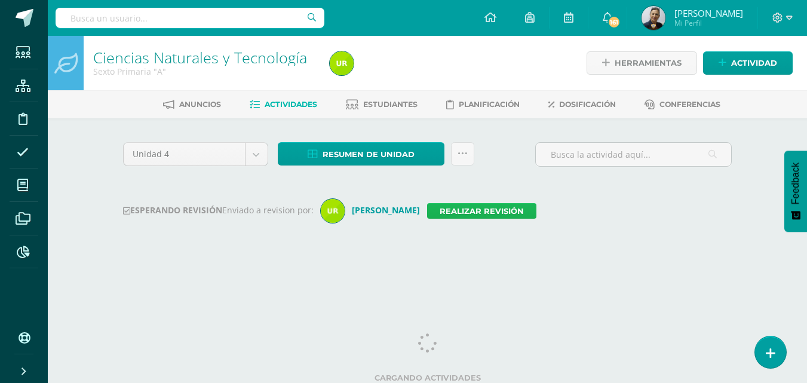
click at [427, 210] on link "Realizar revisión" at bounding box center [481, 211] width 109 height 16
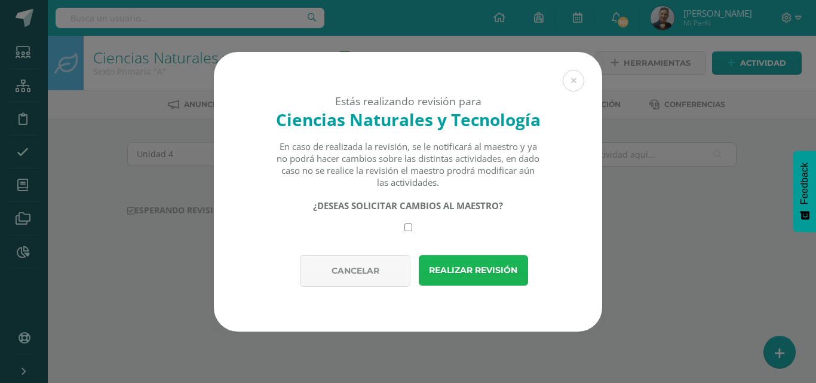
click at [458, 270] on button "Realizar revisión" at bounding box center [473, 270] width 109 height 30
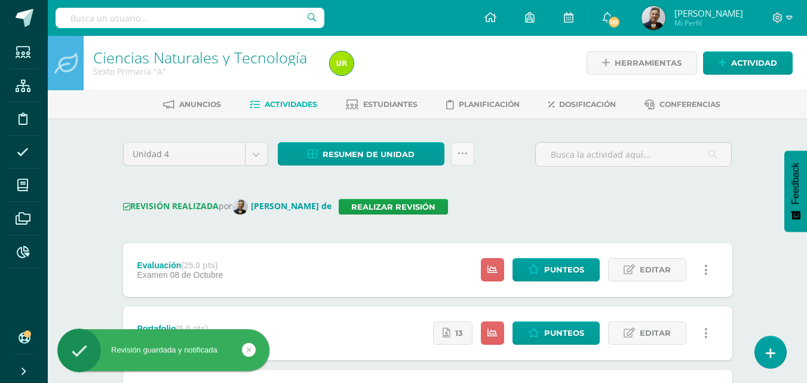
click at [338, 62] on img at bounding box center [342, 63] width 24 height 24
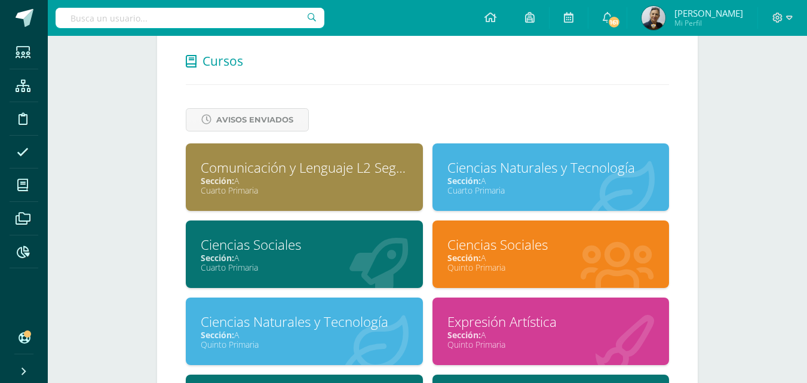
scroll to position [478, 0]
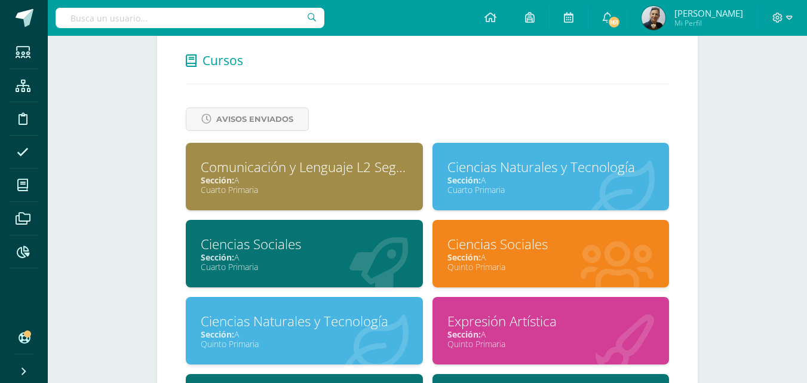
click at [273, 250] on div "Ciencias Sociales" at bounding box center [304, 244] width 207 height 19
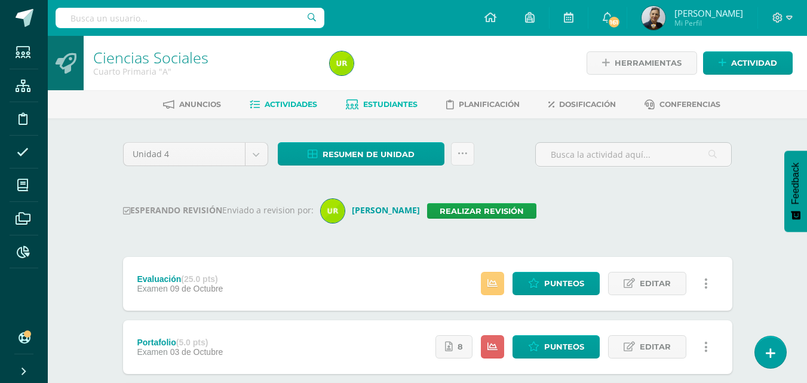
click at [380, 103] on span "Estudiantes" at bounding box center [390, 104] width 54 height 9
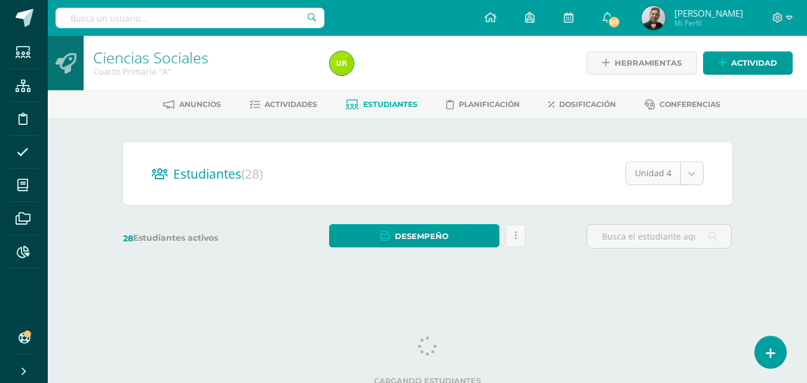
click at [690, 171] on body "Estudiantes Estructura Disciplina Asistencia Mis cursos Archivos Reportes Sopor…" at bounding box center [403, 142] width 807 height 284
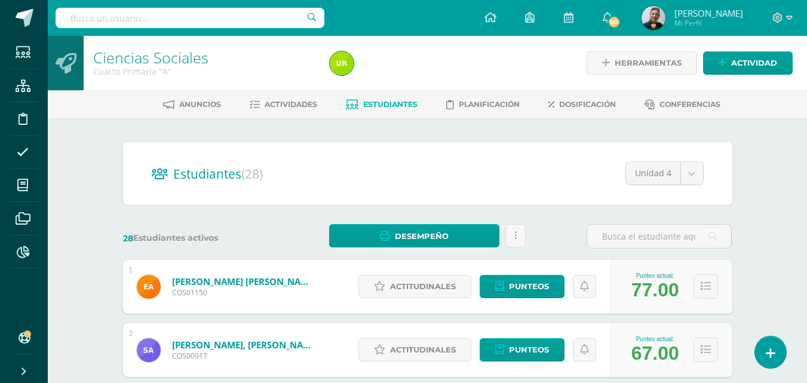
click at [376, 102] on span "Estudiantes" at bounding box center [390, 104] width 54 height 9
click at [289, 105] on span "Actividades" at bounding box center [291, 104] width 53 height 9
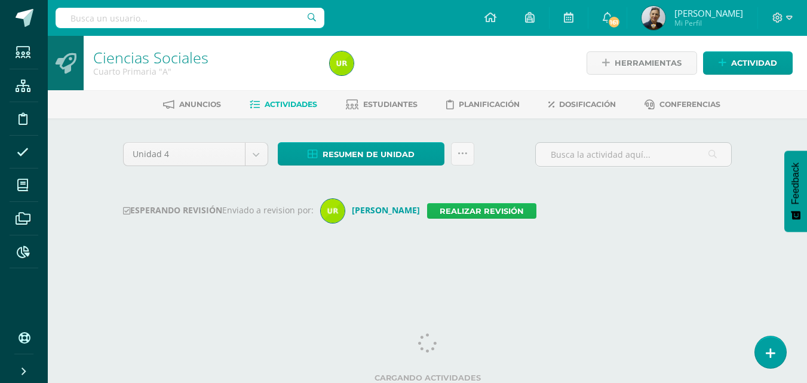
click at [449, 210] on link "Realizar revisión" at bounding box center [481, 211] width 109 height 16
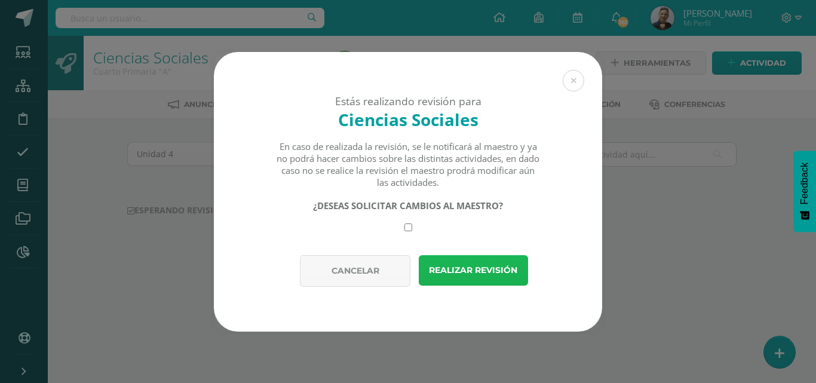
click at [466, 269] on button "Realizar revisión" at bounding box center [473, 270] width 109 height 30
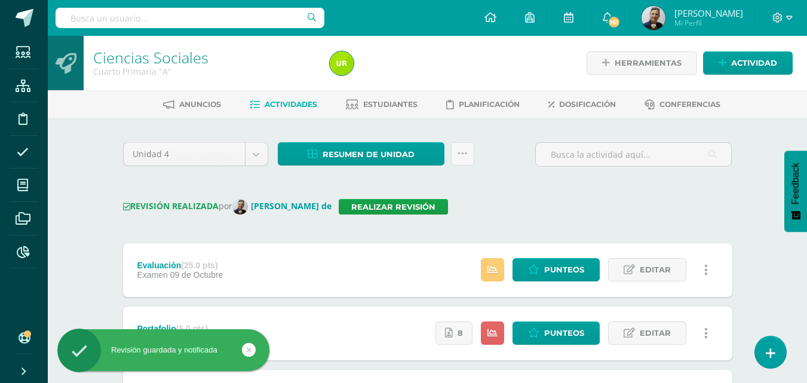
click at [345, 58] on img at bounding box center [342, 63] width 24 height 24
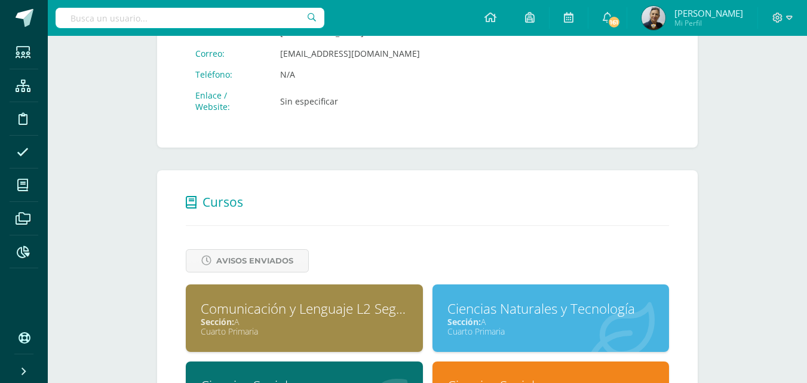
scroll to position [418, 0]
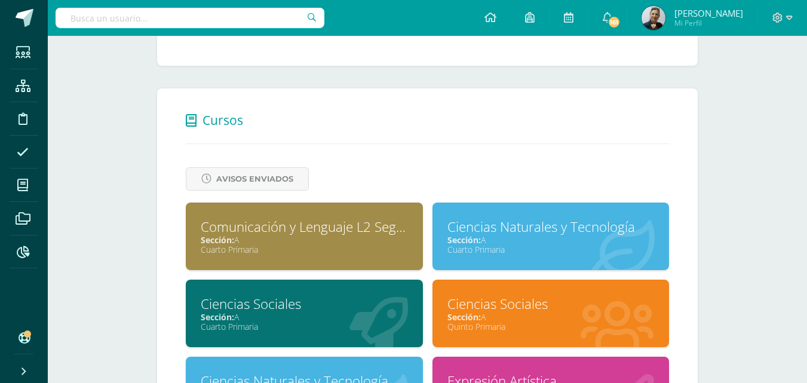
click at [477, 313] on span "Sección:" at bounding box center [463, 316] width 33 height 11
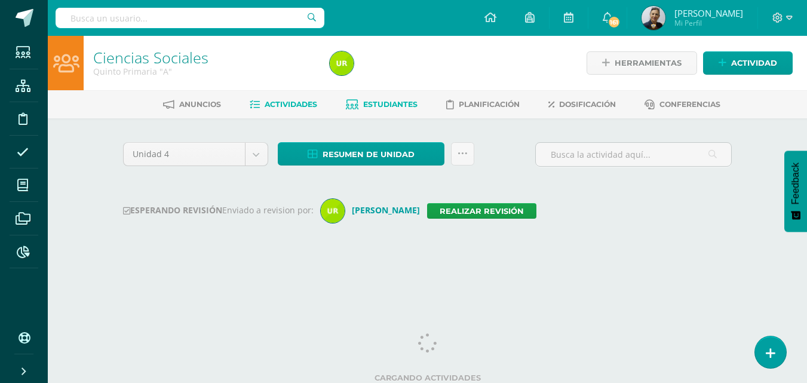
click at [396, 104] on span "Estudiantes" at bounding box center [390, 104] width 54 height 9
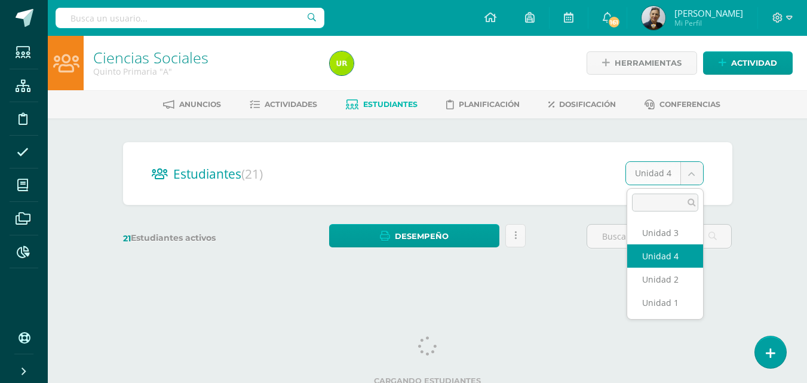
click at [691, 174] on body "Estudiantes Estructura Disciplina Asistencia Mis cursos Archivos Reportes Sopor…" at bounding box center [403, 142] width 807 height 284
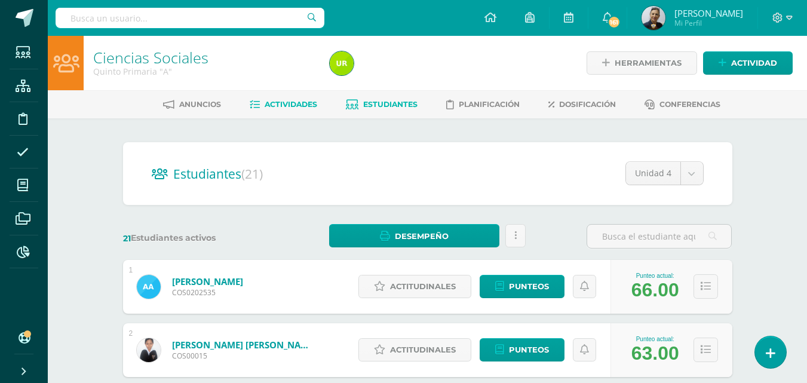
click at [296, 101] on span "Actividades" at bounding box center [291, 104] width 53 height 9
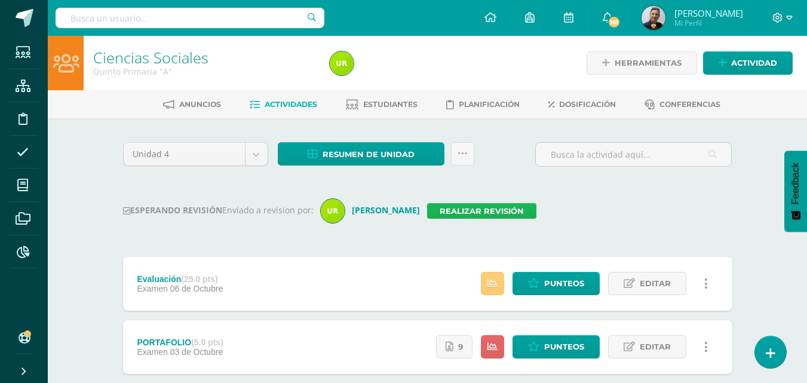
click at [463, 211] on link "Realizar revisión" at bounding box center [481, 211] width 109 height 16
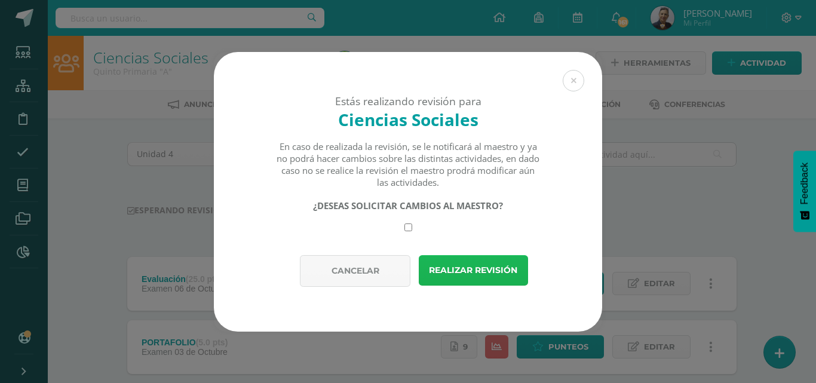
click at [460, 265] on button "Realizar revisión" at bounding box center [473, 270] width 109 height 30
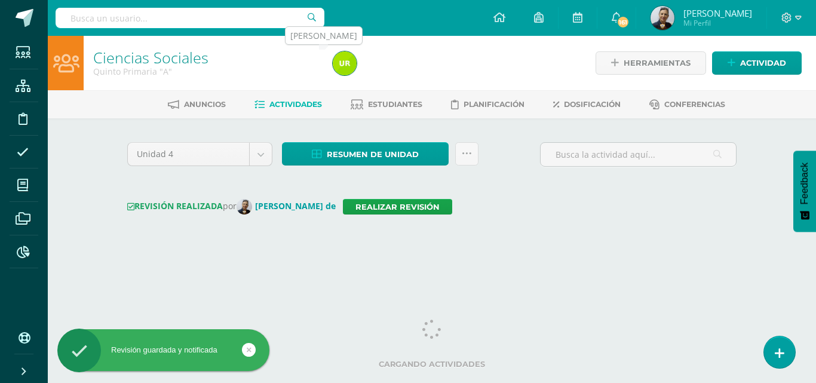
click at [345, 56] on img at bounding box center [345, 63] width 24 height 24
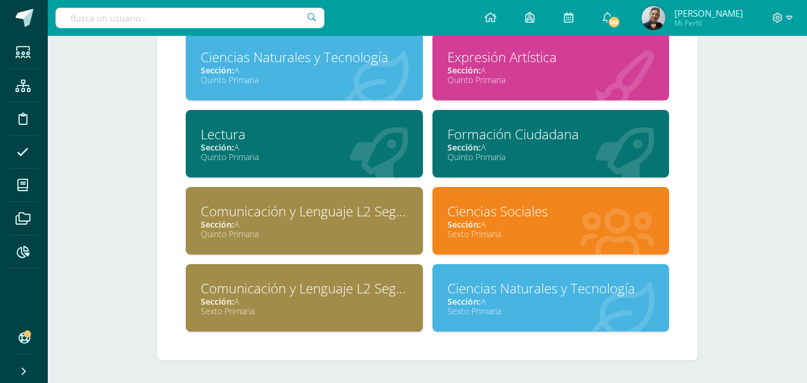
scroll to position [743, 0]
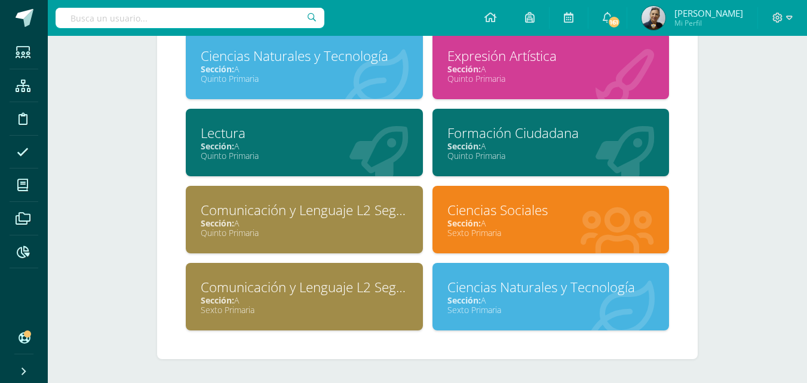
click at [475, 213] on div "Ciencias Sociales" at bounding box center [550, 210] width 207 height 19
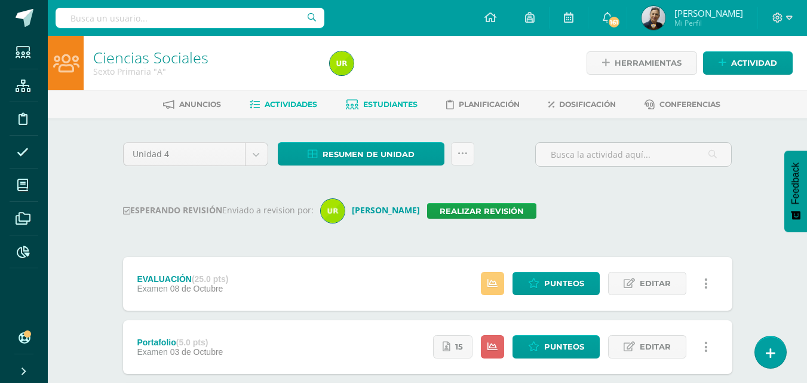
click at [384, 104] on span "Estudiantes" at bounding box center [390, 104] width 54 height 9
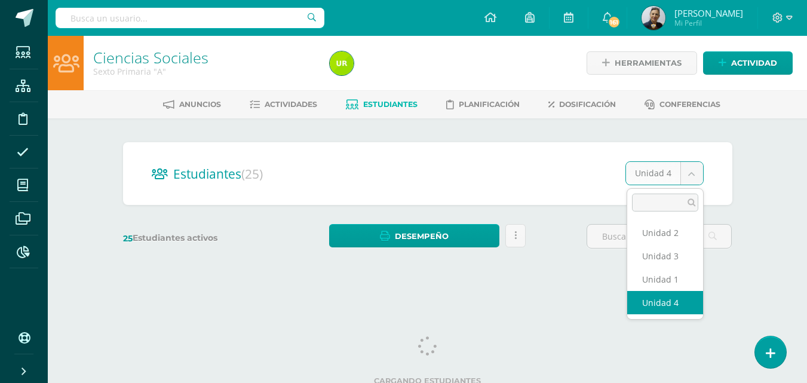
click at [692, 171] on body "Estudiantes Estructura Disciplina Asistencia Mis cursos Archivos Reportes Sopor…" at bounding box center [403, 142] width 807 height 284
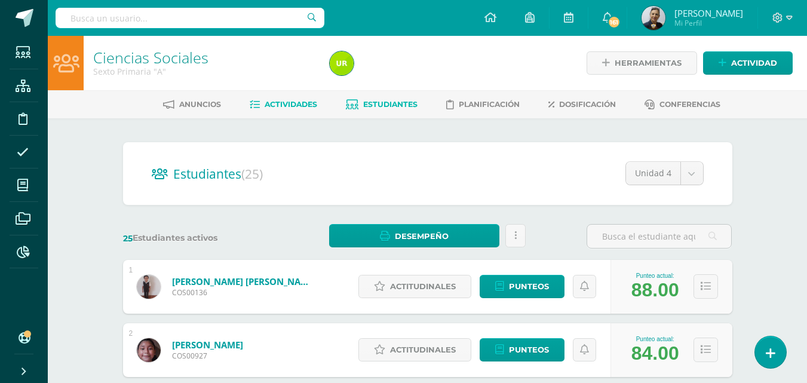
click at [301, 104] on span "Actividades" at bounding box center [291, 104] width 53 height 9
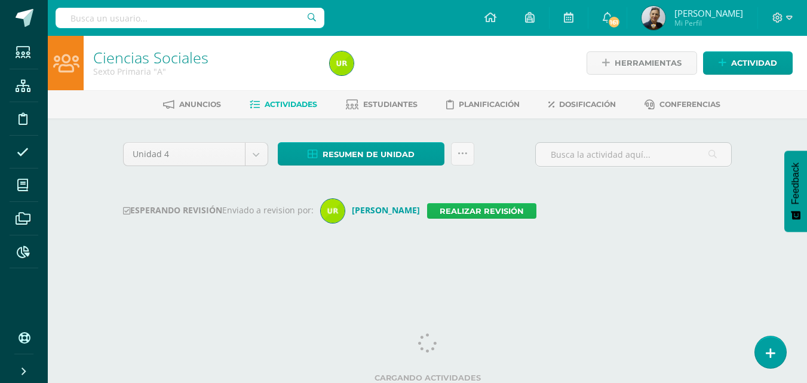
click at [427, 211] on link "Realizar revisión" at bounding box center [481, 211] width 109 height 16
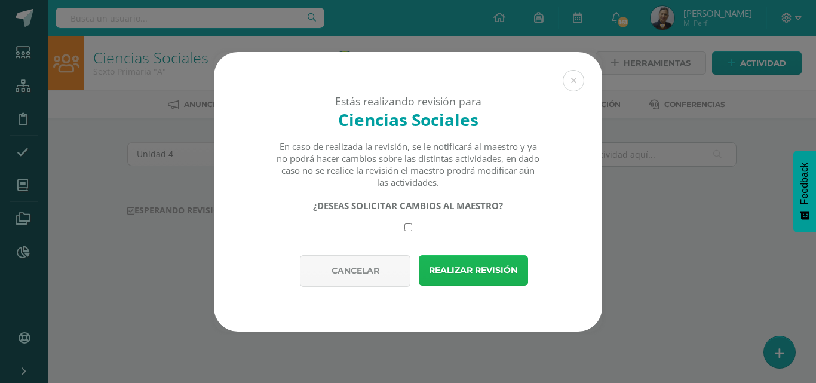
click at [476, 266] on button "Realizar revisión" at bounding box center [473, 270] width 109 height 30
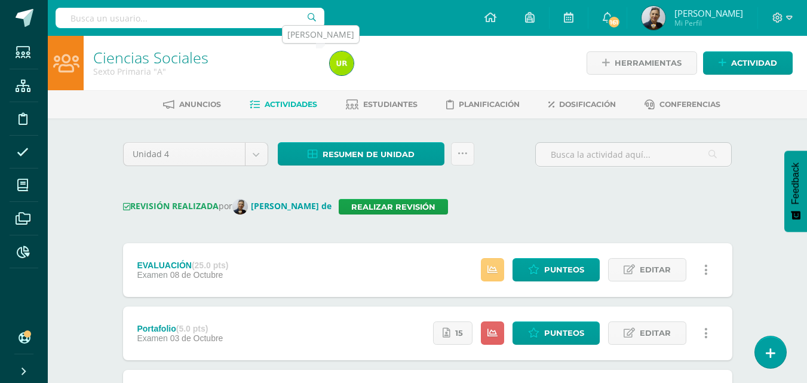
click at [340, 66] on img at bounding box center [342, 63] width 24 height 24
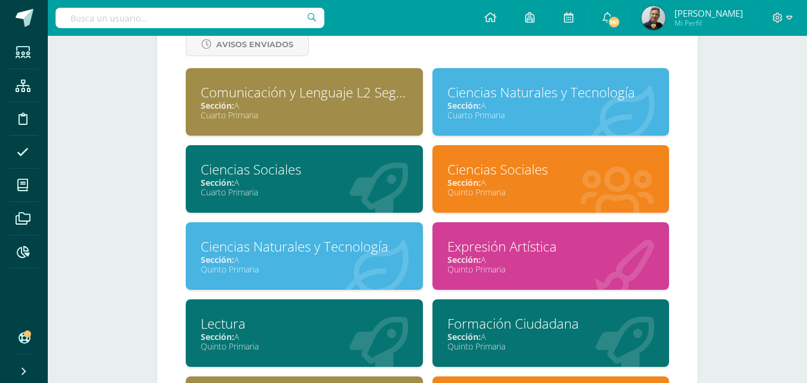
scroll to position [418, 0]
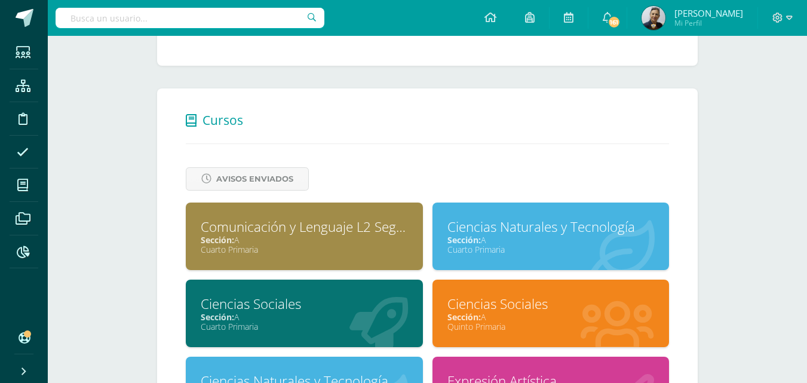
click at [321, 237] on div "Sección: A" at bounding box center [304, 239] width 207 height 11
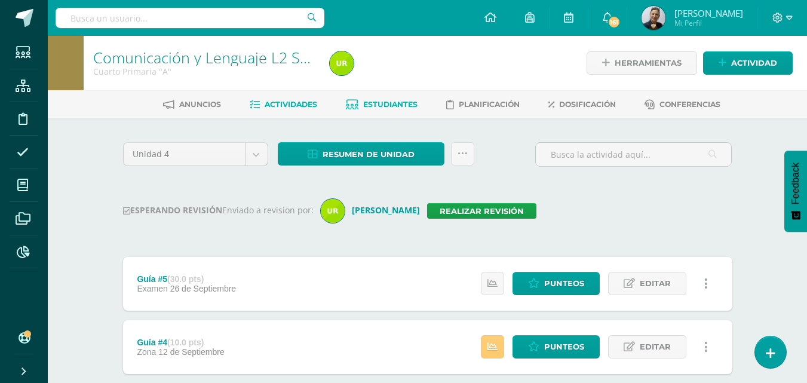
click at [395, 101] on span "Estudiantes" at bounding box center [390, 104] width 54 height 9
click at [395, 104] on span "Estudiantes" at bounding box center [390, 104] width 54 height 9
click at [397, 108] on span "Estudiantes" at bounding box center [390, 104] width 54 height 9
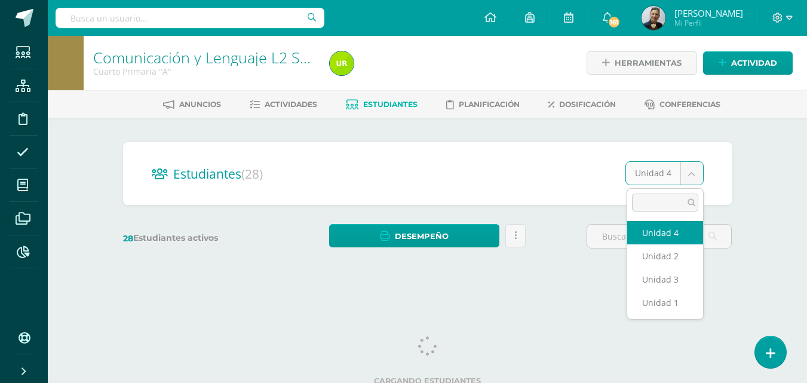
click at [692, 173] on body "Estudiantes Estructura Disciplina Asistencia Mis cursos Archivos Reportes Sopor…" at bounding box center [403, 142] width 807 height 284
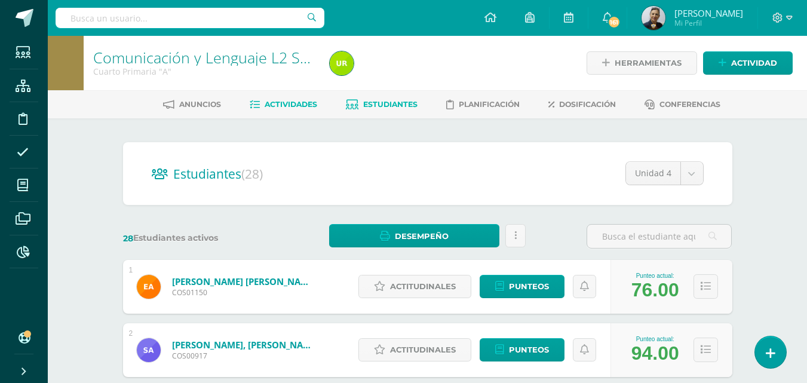
click at [297, 105] on span "Actividades" at bounding box center [291, 104] width 53 height 9
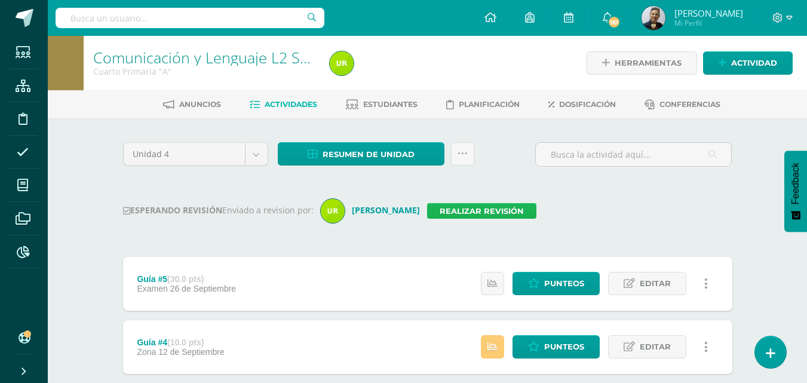
click at [427, 211] on link "Realizar revisión" at bounding box center [481, 211] width 109 height 16
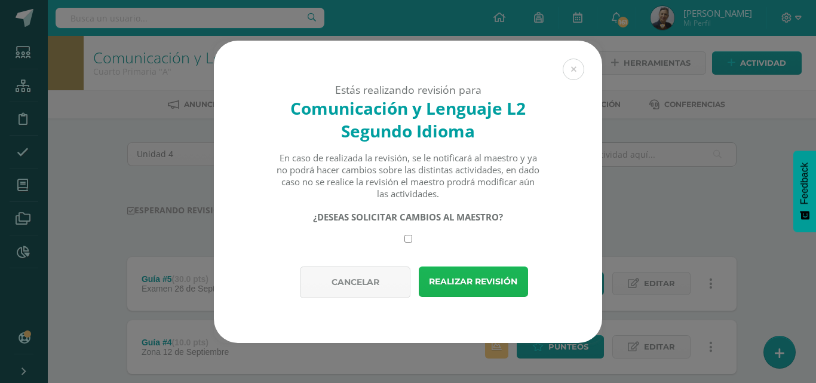
click at [466, 281] on button "Realizar revisión" at bounding box center [473, 281] width 109 height 30
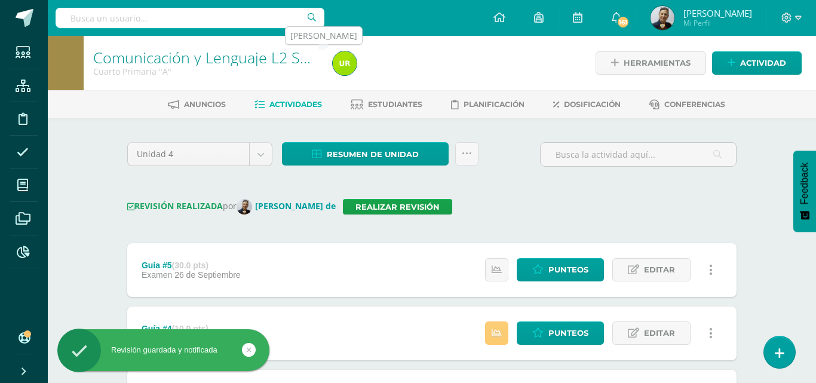
click at [349, 64] on img at bounding box center [345, 63] width 24 height 24
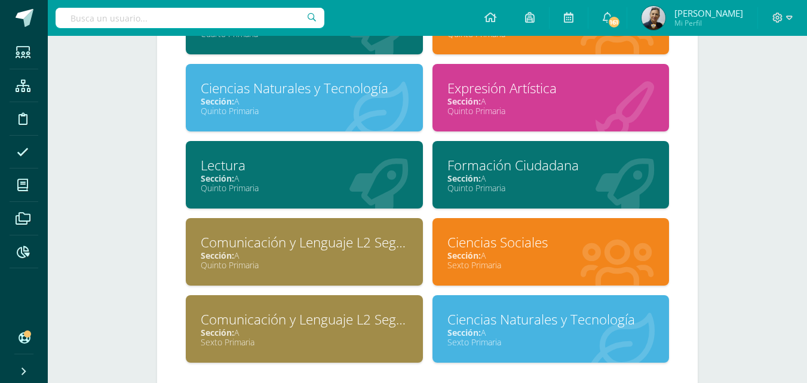
scroll to position [717, 0]
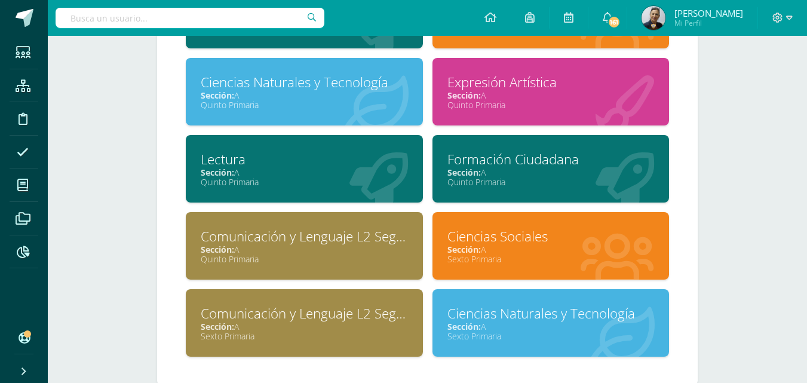
click at [321, 239] on div "Comunicación y Lenguaje L2 Segundo Idioma" at bounding box center [304, 236] width 207 height 19
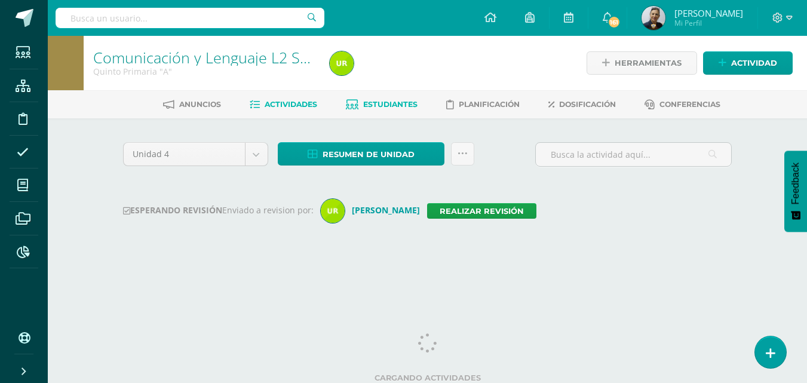
click at [382, 101] on span "Estudiantes" at bounding box center [390, 104] width 54 height 9
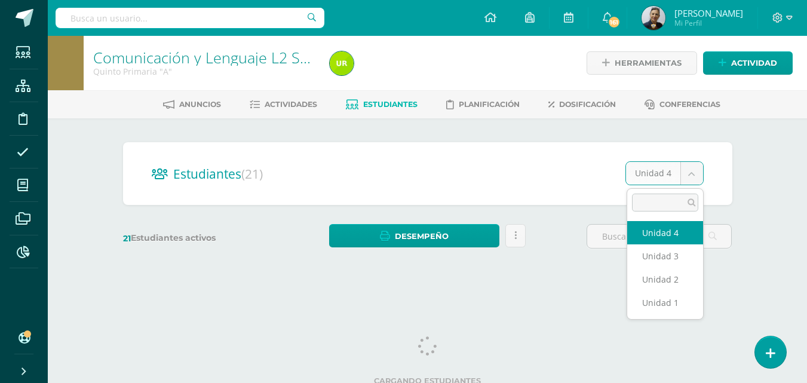
click at [692, 174] on body "Estudiantes Estructura Disciplina Asistencia Mis cursos Archivos Reportes Sopor…" at bounding box center [403, 142] width 807 height 284
click at [667, 229] on input "text" at bounding box center [659, 236] width 144 height 23
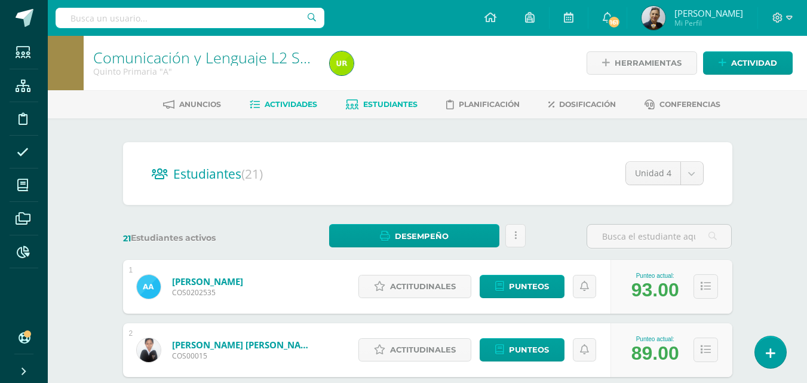
click at [289, 102] on span "Actividades" at bounding box center [291, 104] width 53 height 9
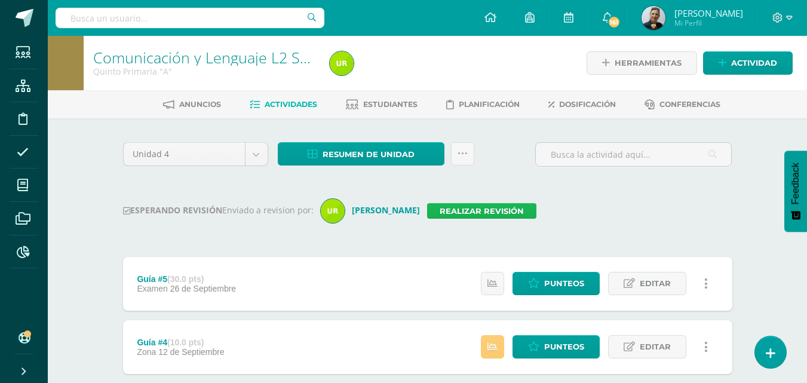
click at [438, 211] on link "Realizar revisión" at bounding box center [481, 211] width 109 height 16
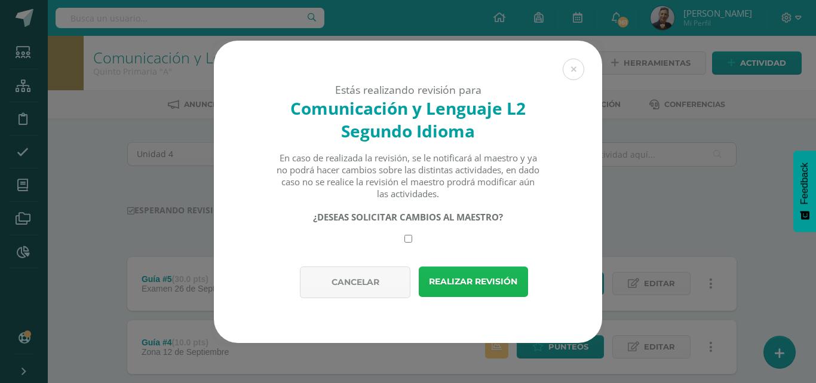
click at [480, 280] on button "Realizar revisión" at bounding box center [473, 281] width 109 height 30
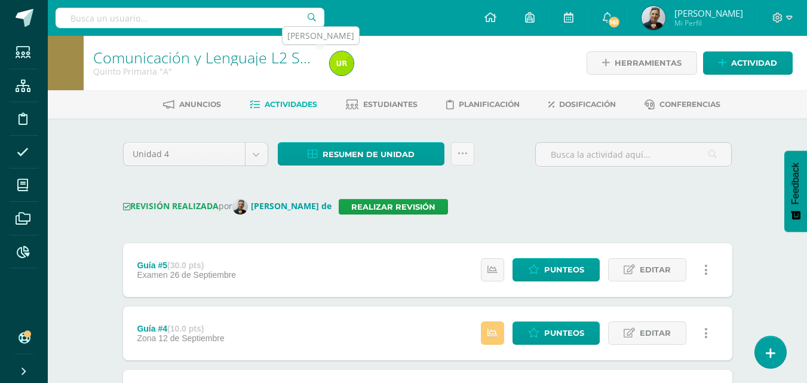
click at [339, 63] on img at bounding box center [342, 63] width 24 height 24
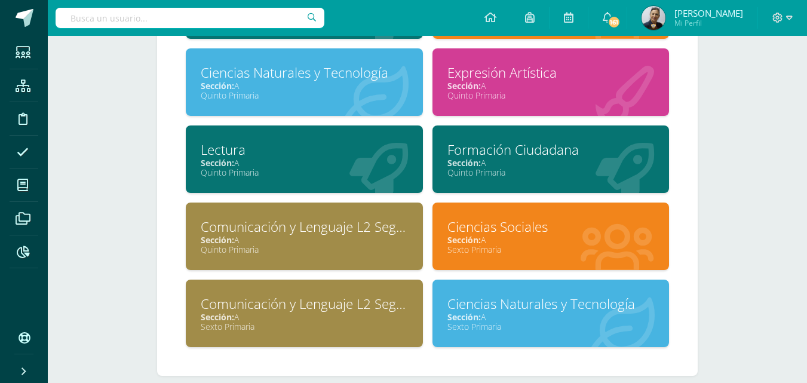
scroll to position [743, 0]
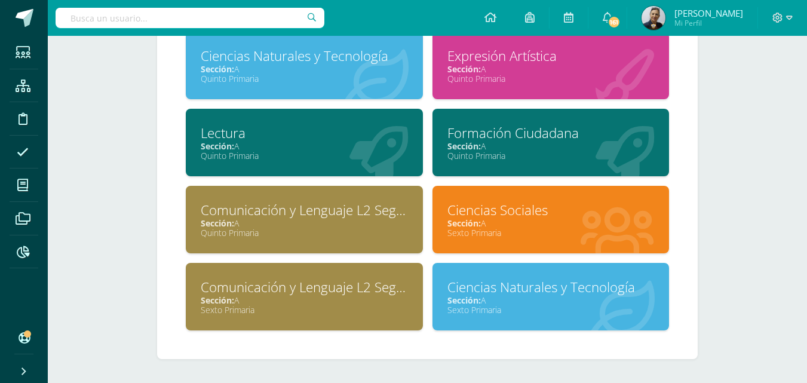
click at [315, 302] on div "Sección: A" at bounding box center [304, 299] width 207 height 11
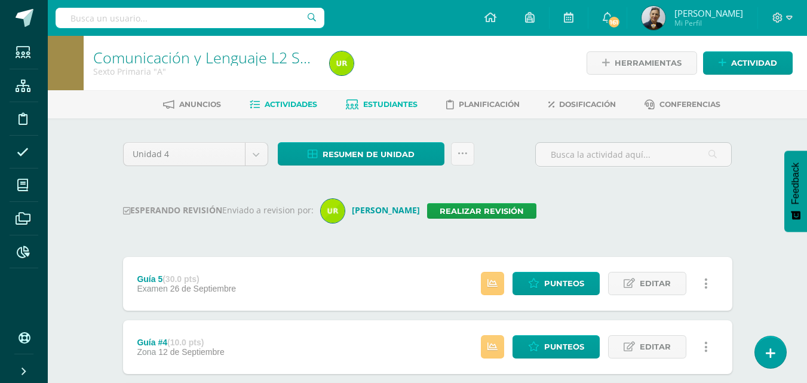
click at [375, 101] on span "Estudiantes" at bounding box center [390, 104] width 54 height 9
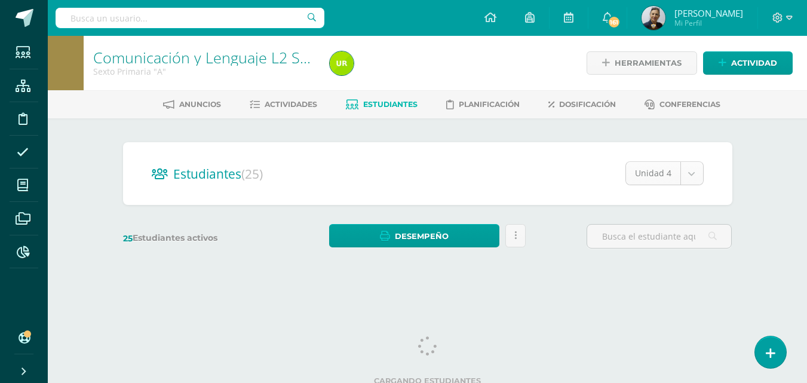
click at [690, 172] on body "Estudiantes Estructura Disciplina Asistencia Mis cursos Archivos Reportes Sopor…" at bounding box center [403, 142] width 807 height 284
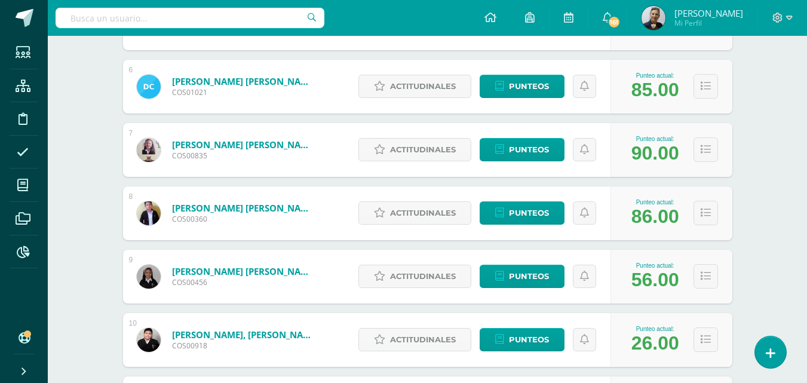
scroll to position [538, 0]
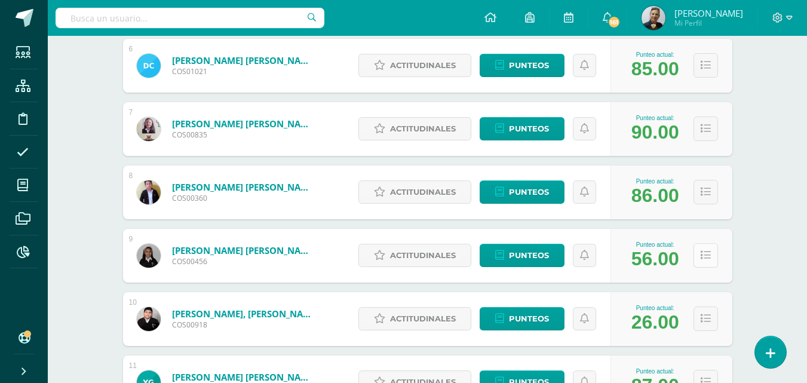
click at [702, 254] on icon at bounding box center [706, 255] width 10 height 10
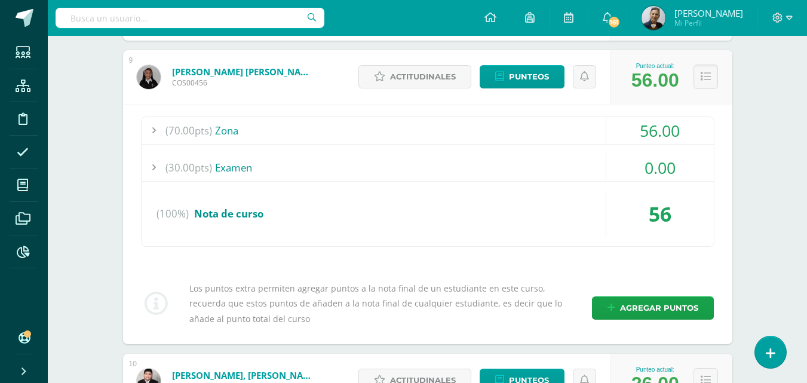
scroll to position [717, 0]
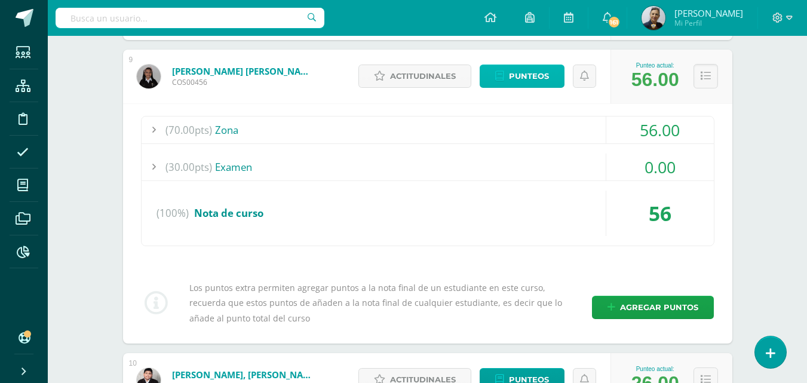
click at [525, 78] on span "Punteos" at bounding box center [529, 76] width 40 height 22
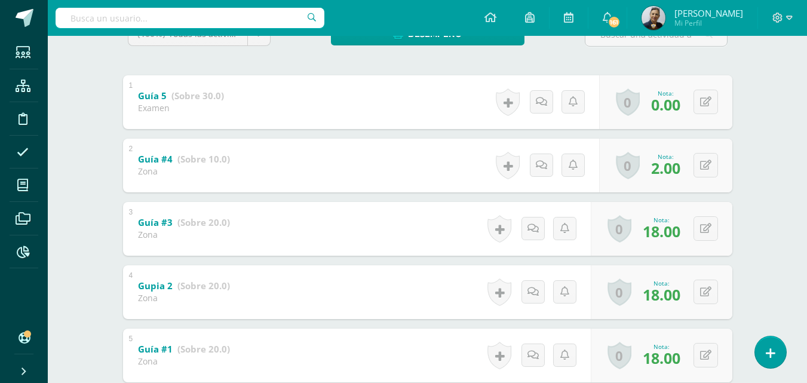
scroll to position [239, 0]
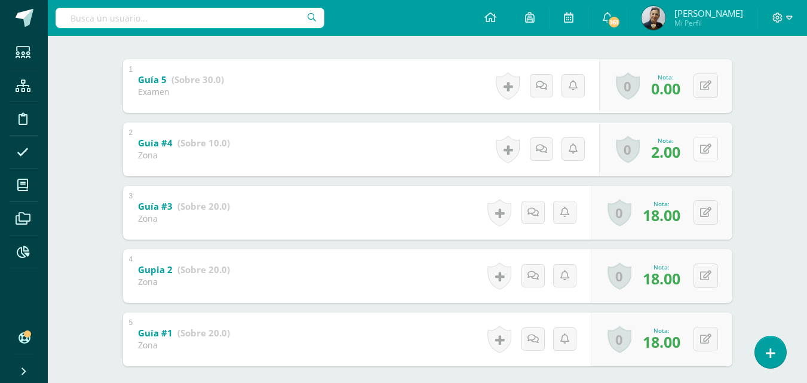
click at [707, 150] on button at bounding box center [705, 149] width 24 height 24
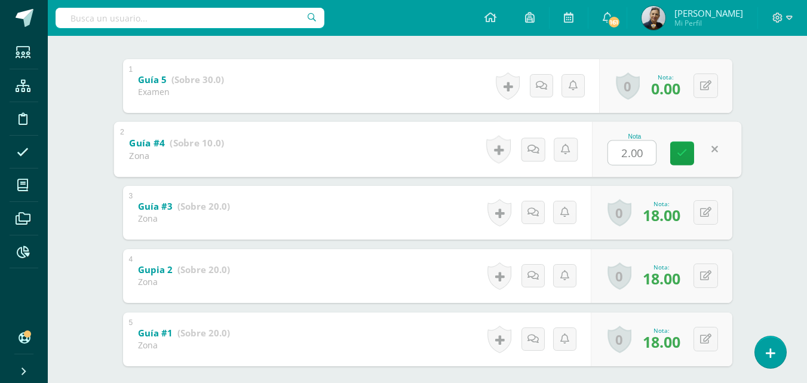
click at [627, 151] on input "2.00" at bounding box center [632, 152] width 48 height 24
click at [704, 87] on button at bounding box center [705, 85] width 24 height 24
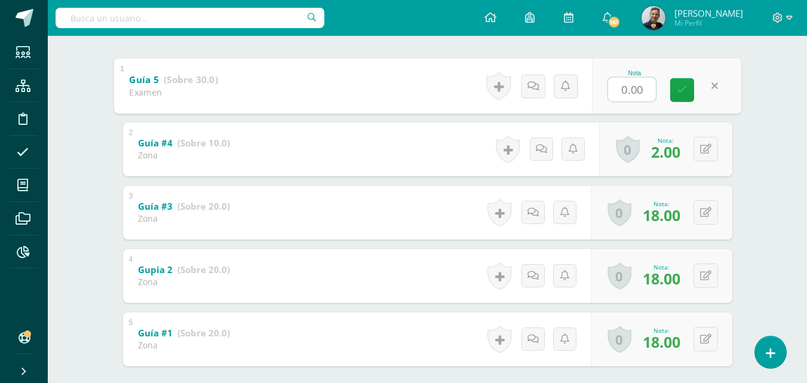
click at [628, 89] on input "0.00" at bounding box center [632, 89] width 48 height 24
type input "010.00"
click at [713, 87] on link at bounding box center [706, 85] width 23 height 23
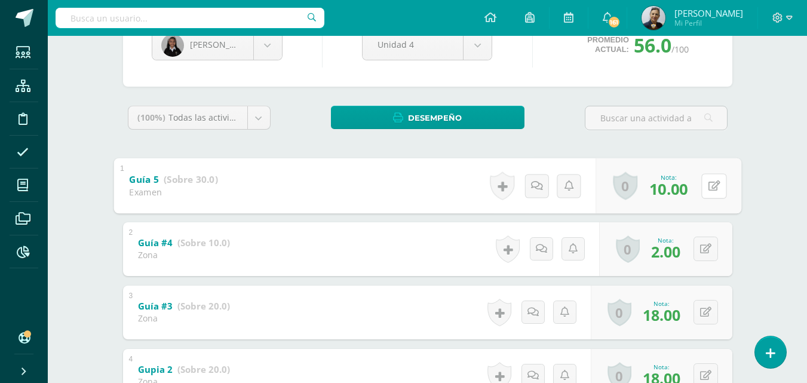
scroll to position [0, 0]
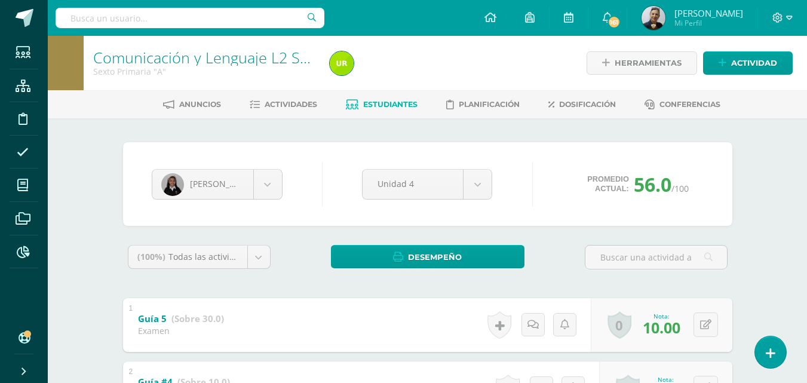
click at [385, 103] on span "Estudiantes" at bounding box center [390, 104] width 54 height 9
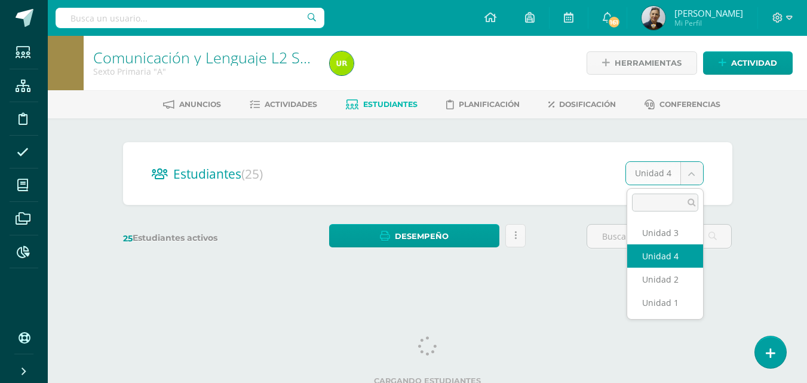
click at [692, 172] on body "Estudiantes Estructura Disciplina Asistencia Mis cursos Archivos Reportes Sopor…" at bounding box center [403, 142] width 807 height 284
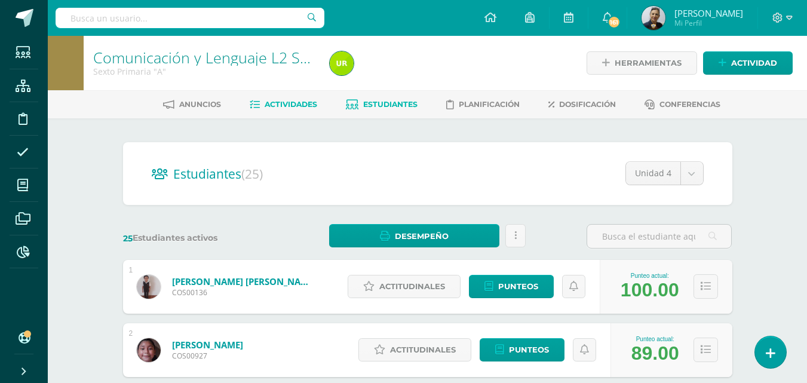
click at [289, 103] on span "Actividades" at bounding box center [291, 104] width 53 height 9
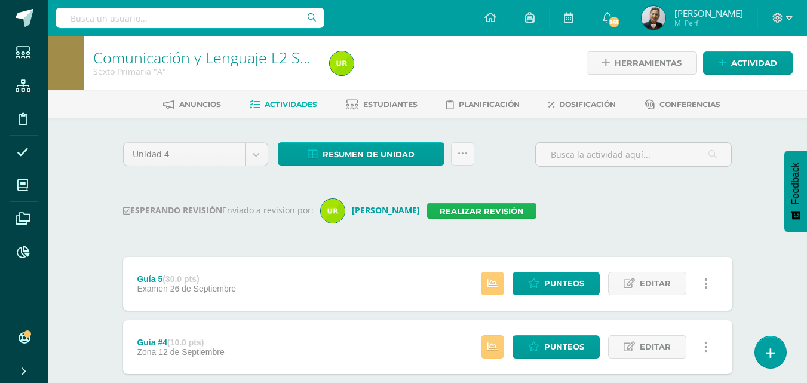
click at [452, 212] on link "Realizar revisión" at bounding box center [481, 211] width 109 height 16
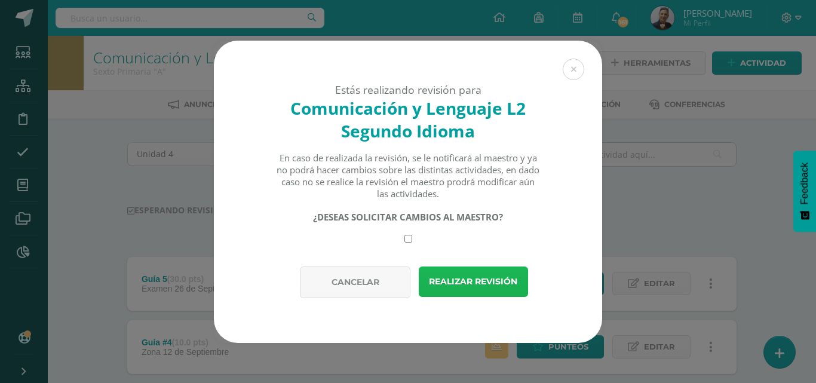
click at [471, 283] on button "Realizar revisión" at bounding box center [473, 281] width 109 height 30
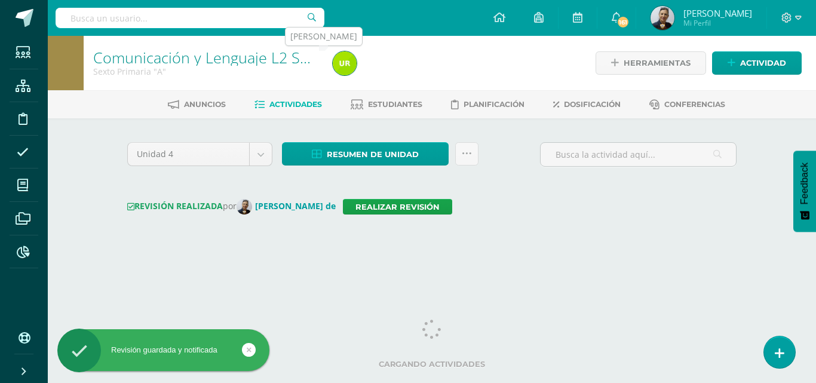
click at [340, 62] on img at bounding box center [345, 63] width 24 height 24
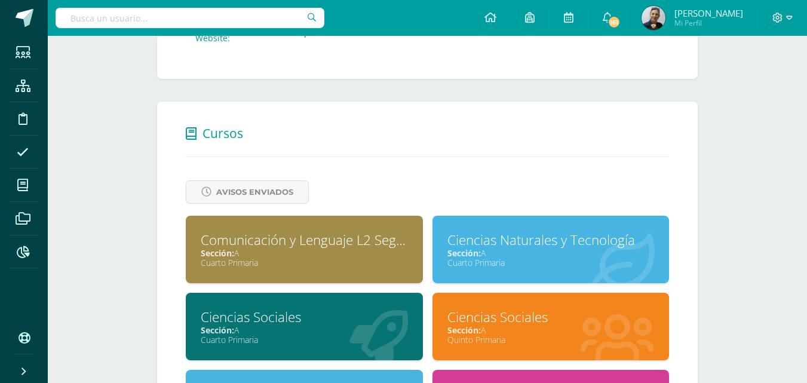
scroll to position [538, 0]
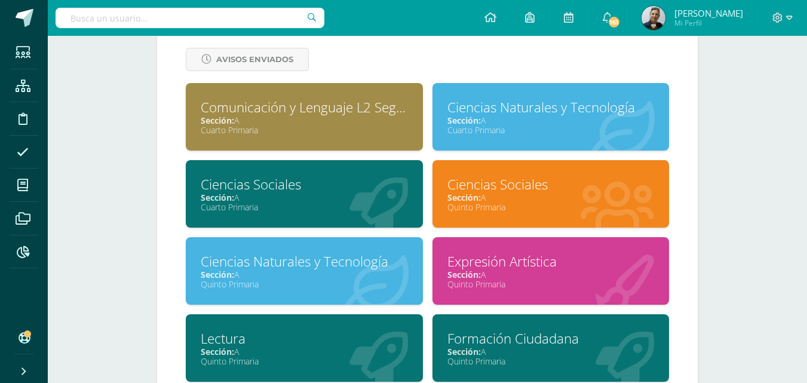
click at [500, 280] on div "Quinto Primaria" at bounding box center [550, 283] width 207 height 11
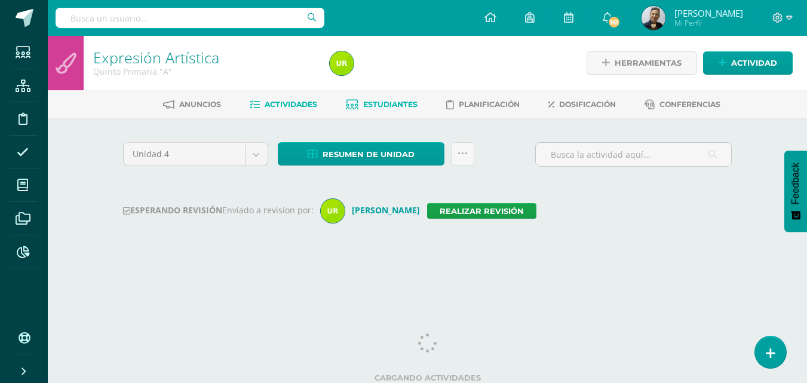
click at [369, 98] on link "Estudiantes" at bounding box center [382, 104] width 72 height 19
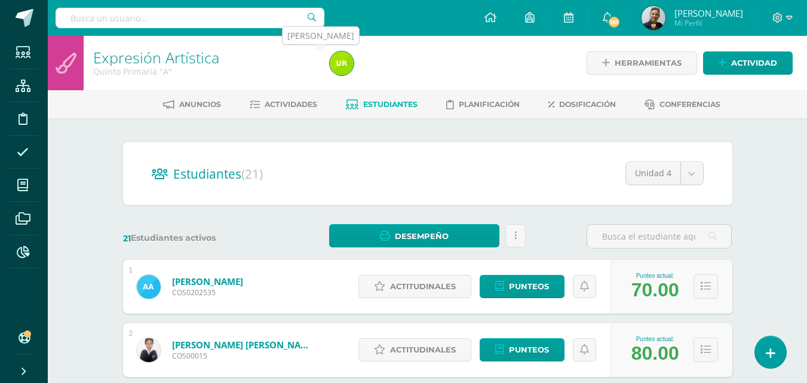
click at [340, 65] on img at bounding box center [342, 63] width 24 height 24
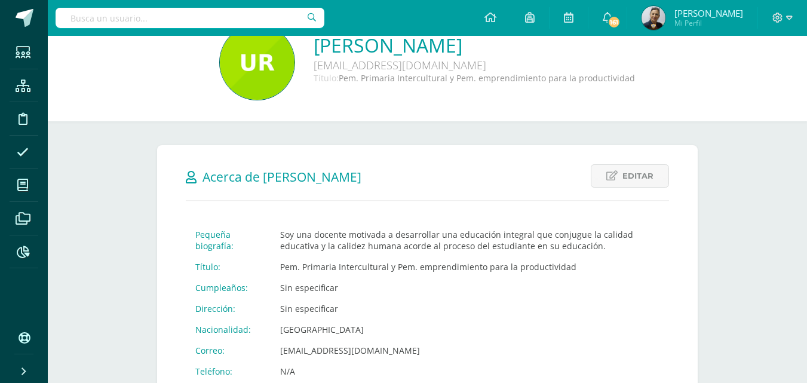
scroll to position [119, 0]
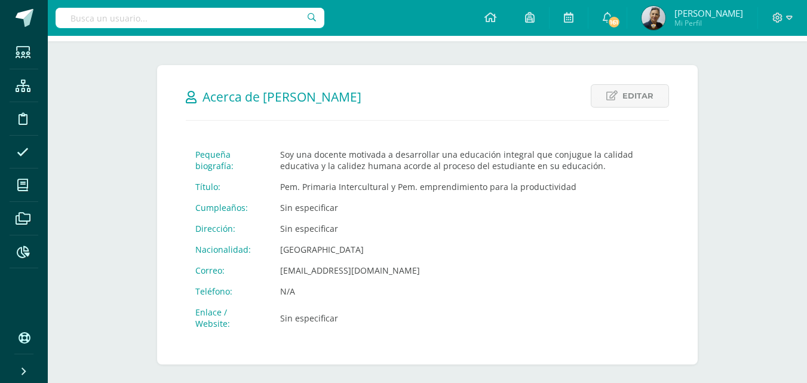
drag, startPoint x: 350, startPoint y: 210, endPoint x: 271, endPoint y: 339, distance: 151.2
click at [271, 341] on div "Editar Cancelar Guardar Acerca de Ursula Johanna Jacinto Sosa Pequeña biografía…" at bounding box center [427, 214] width 541 height 299
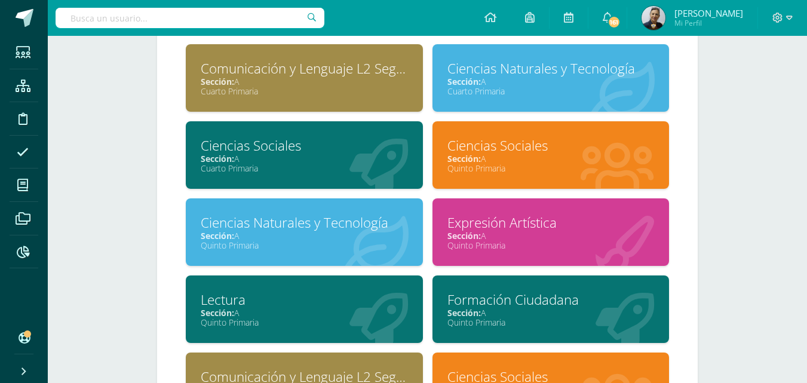
scroll to position [597, 0]
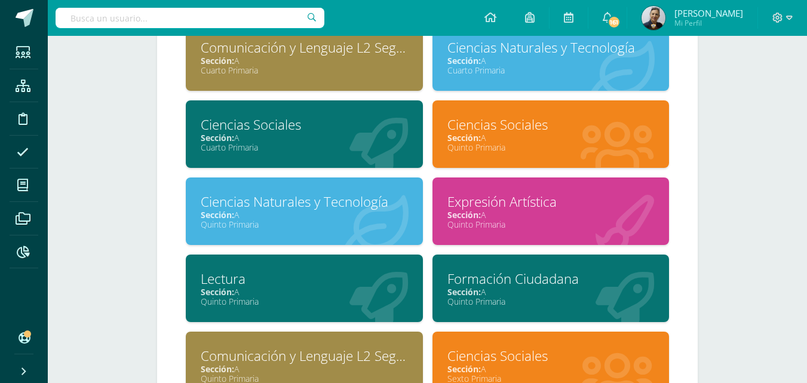
click at [505, 305] on div "Quinto Primaria" at bounding box center [550, 301] width 207 height 11
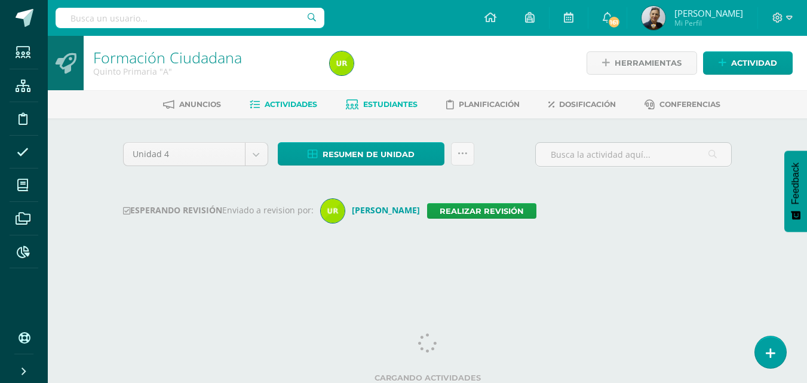
click at [375, 102] on span "Estudiantes" at bounding box center [390, 104] width 54 height 9
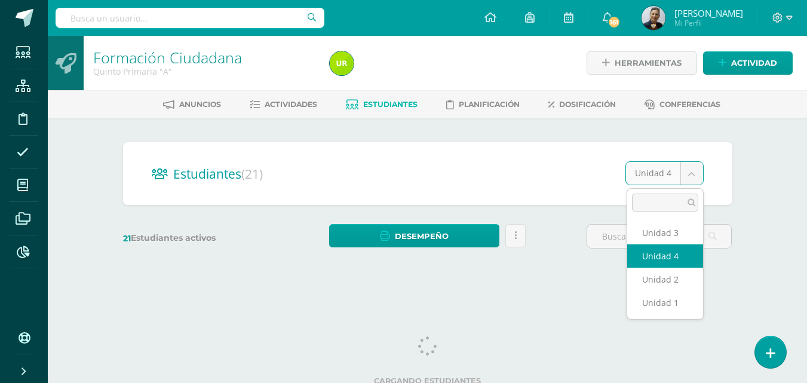
click at [693, 173] on body "Estudiantes Estructura Disciplina Asistencia Mis cursos Archivos Reportes Sopor…" at bounding box center [403, 142] width 807 height 284
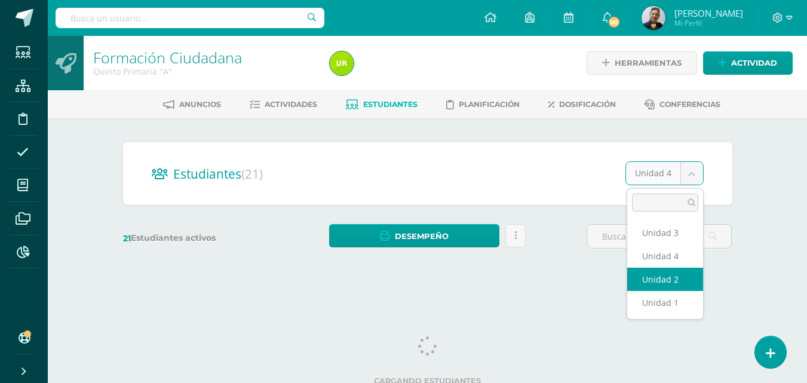
click at [676, 253] on div "Estudiantes (21) Unidad 4 Unidad 3 Unidad 4 Unidad 2 Unidad 1 21 Estudiantes ac…" at bounding box center [427, 201] width 619 height 118
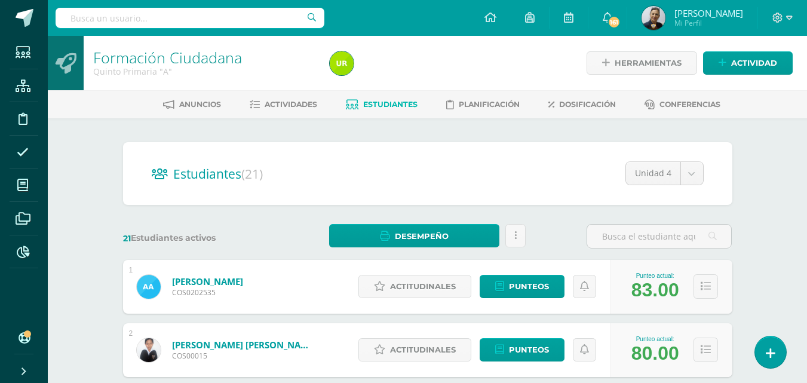
click at [381, 106] on span "Estudiantes" at bounding box center [390, 104] width 54 height 9
click at [293, 104] on span "Actividades" at bounding box center [291, 104] width 53 height 9
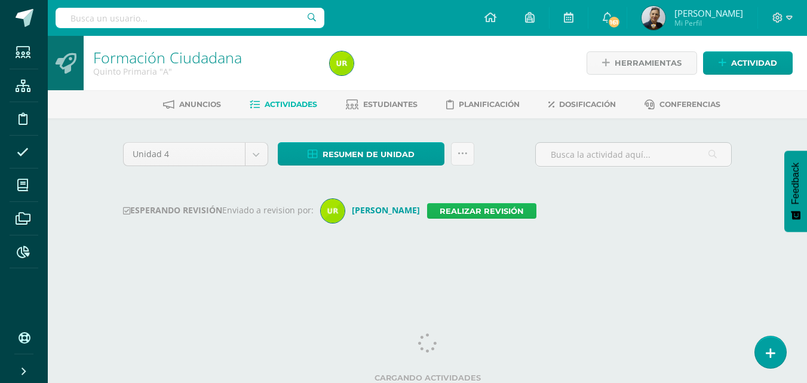
click at [452, 212] on link "Realizar revisión" at bounding box center [481, 211] width 109 height 16
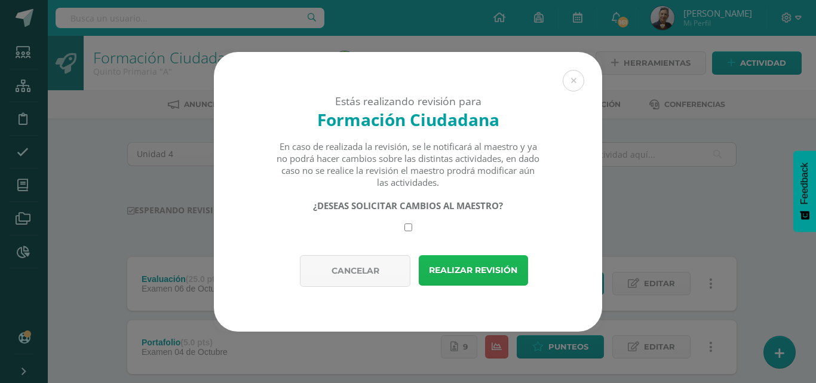
click at [480, 267] on button "Realizar revisión" at bounding box center [473, 270] width 109 height 30
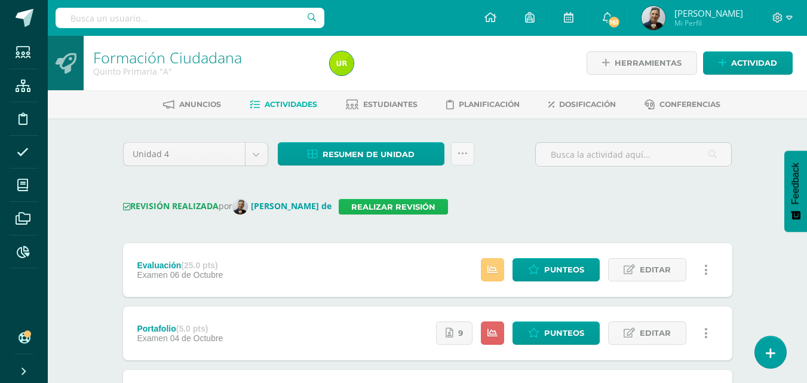
click at [339, 209] on link "Realizar revisión" at bounding box center [393, 207] width 109 height 16
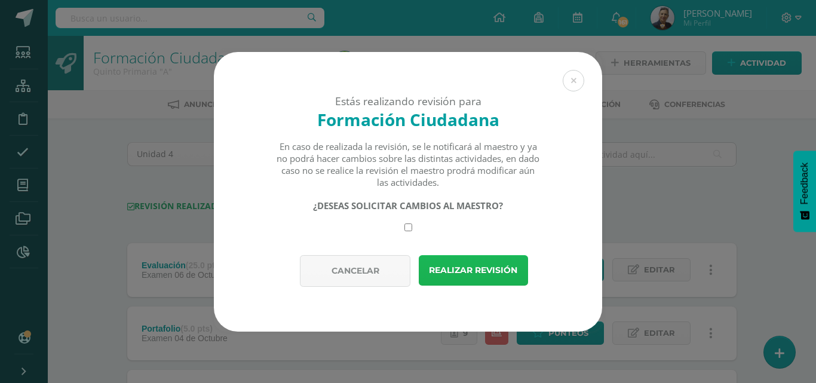
click at [471, 268] on button "Realizar revisión" at bounding box center [473, 270] width 109 height 30
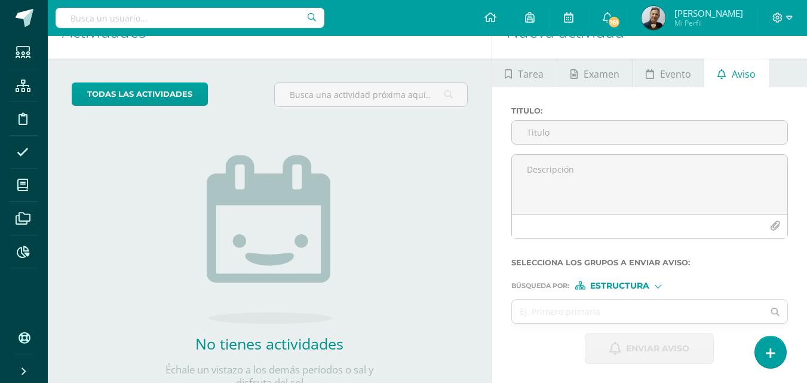
scroll to position [119, 0]
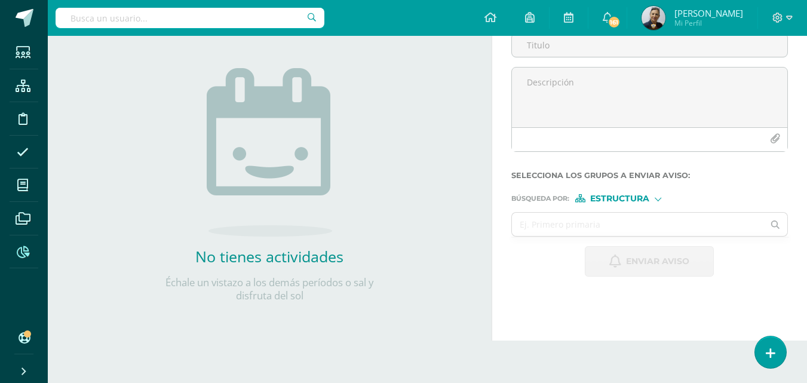
click at [21, 253] on icon at bounding box center [23, 252] width 13 height 12
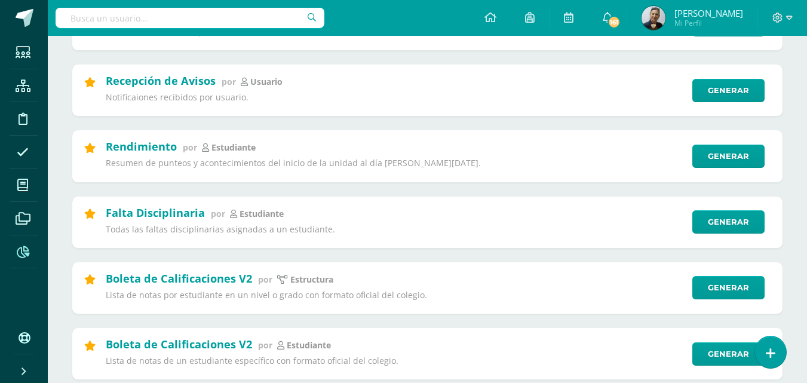
scroll to position [418, 0]
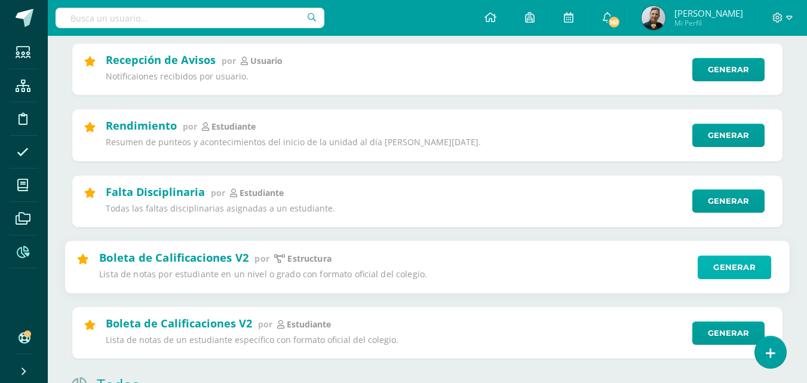
click at [737, 264] on link "Generar" at bounding box center [734, 267] width 73 height 24
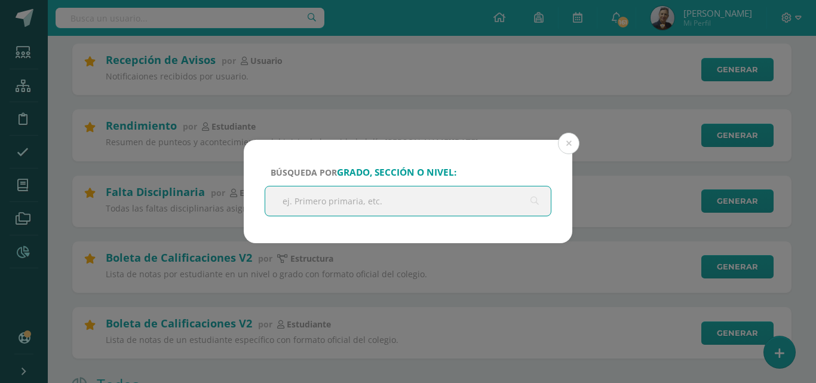
click at [300, 198] on input "text" at bounding box center [408, 200] width 286 height 29
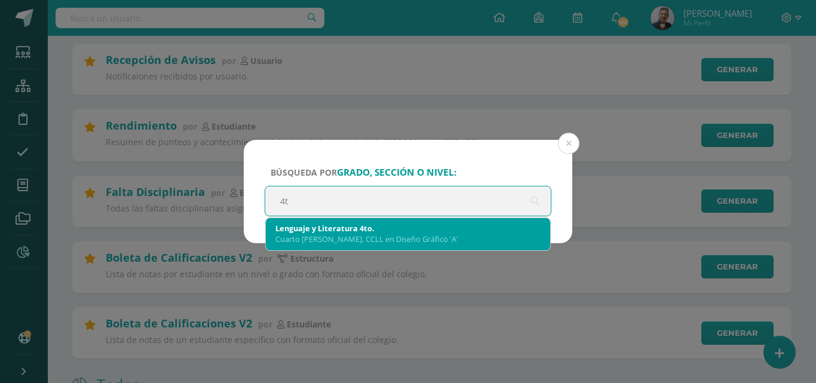
type input "4"
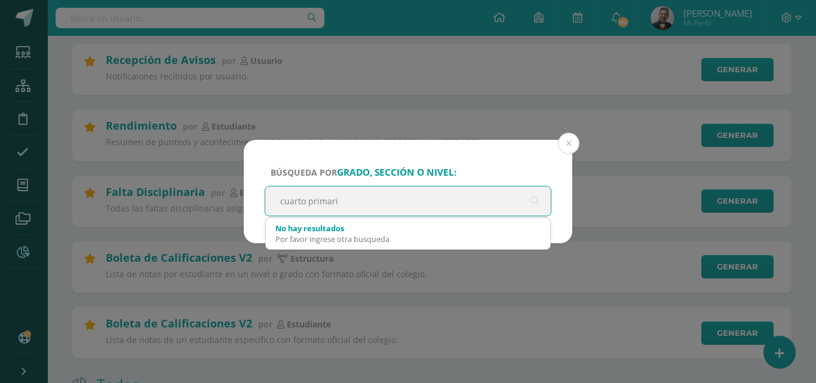
type input "cuarto primaria"
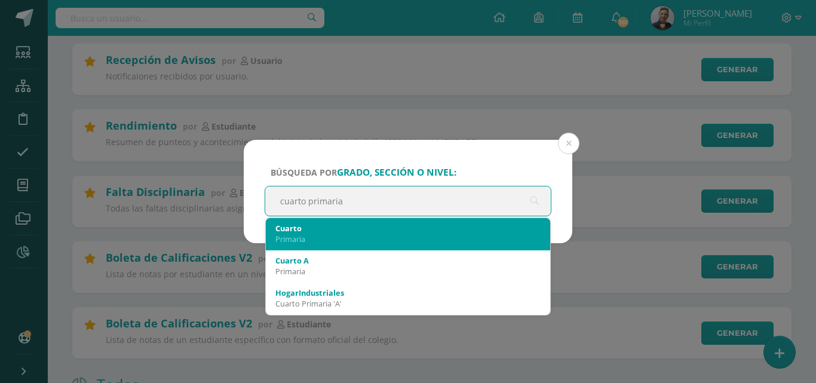
click at [363, 236] on div "Primaria" at bounding box center [407, 239] width 265 height 11
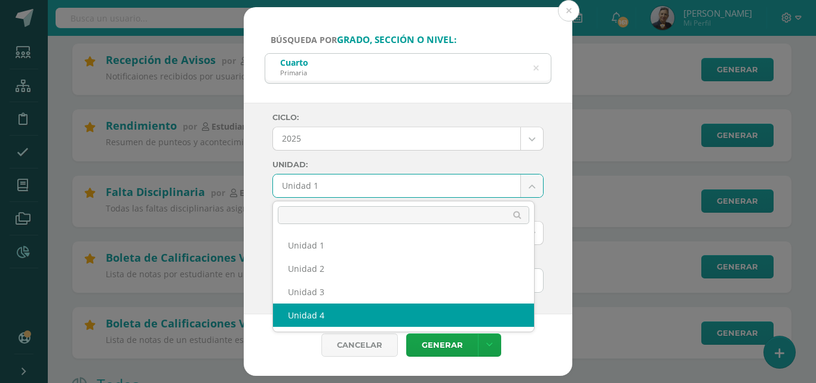
select select "Unidad 4"
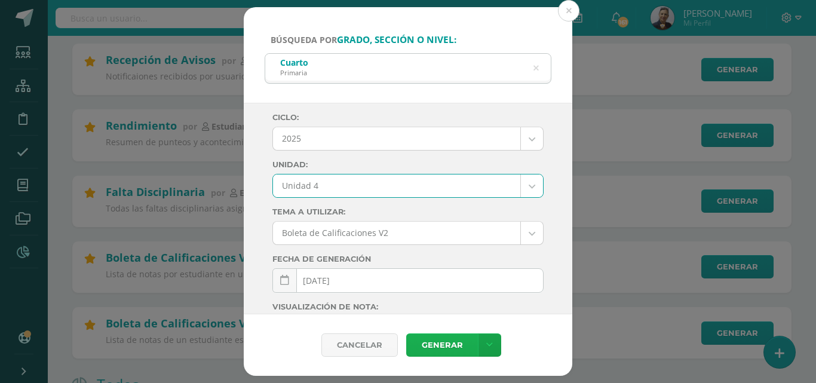
click at [443, 346] on link "Generar" at bounding box center [442, 344] width 72 height 23
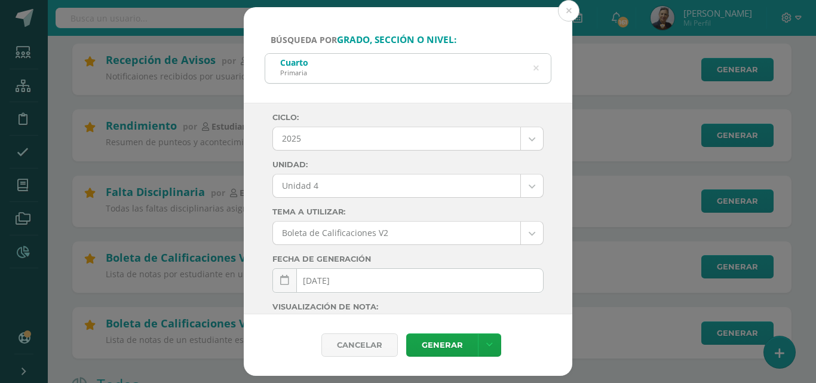
click at [533, 69] on div "Cuarto Primaria" at bounding box center [408, 67] width 286 height 27
click at [564, 11] on button at bounding box center [569, 11] width 22 height 22
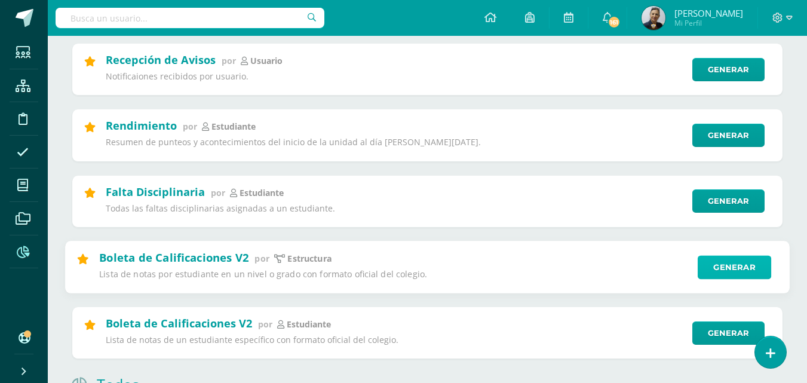
click at [725, 266] on link "Generar" at bounding box center [734, 267] width 73 height 24
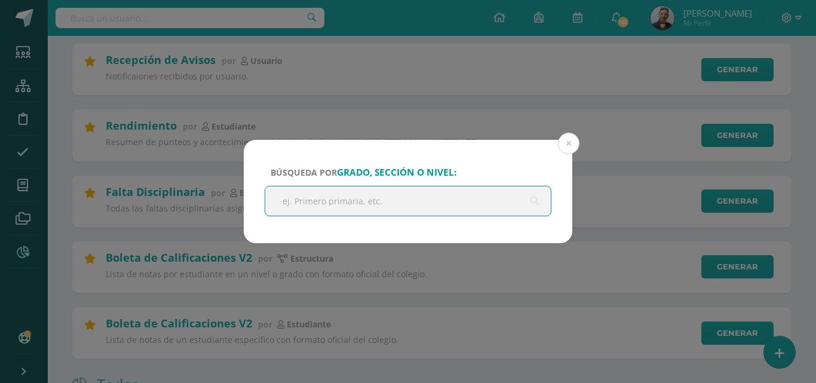
click at [451, 200] on input "text" at bounding box center [408, 200] width 286 height 29
type input "quinto primaria"
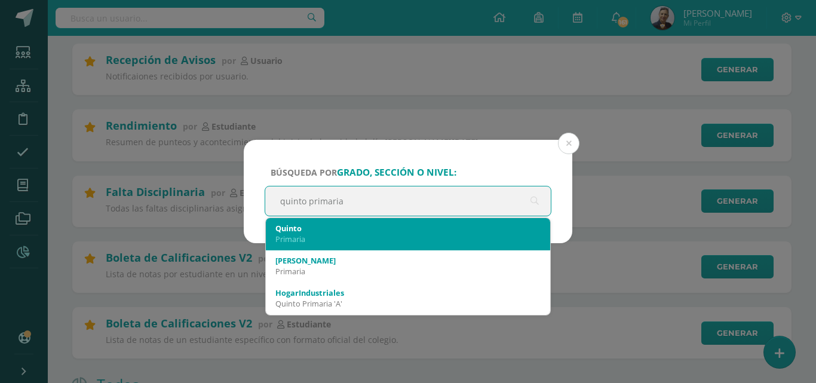
click at [430, 229] on div "Quinto" at bounding box center [407, 228] width 265 height 11
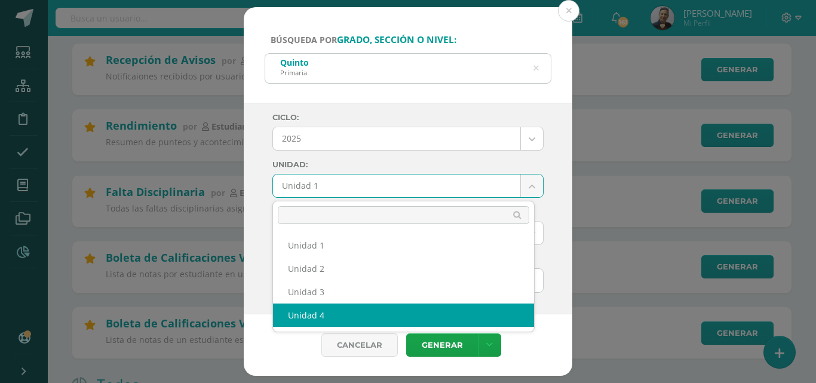
select select "Unidad 4"
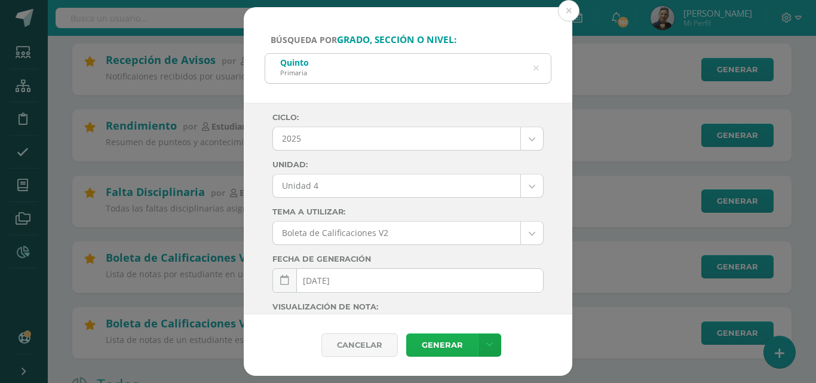
click at [455, 339] on link "Generar" at bounding box center [442, 344] width 72 height 23
click at [567, 13] on button at bounding box center [569, 11] width 22 height 22
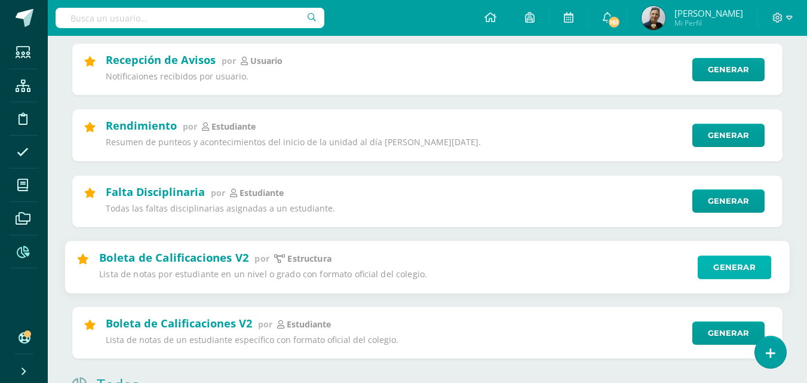
click at [723, 272] on link "Generar" at bounding box center [734, 267] width 73 height 24
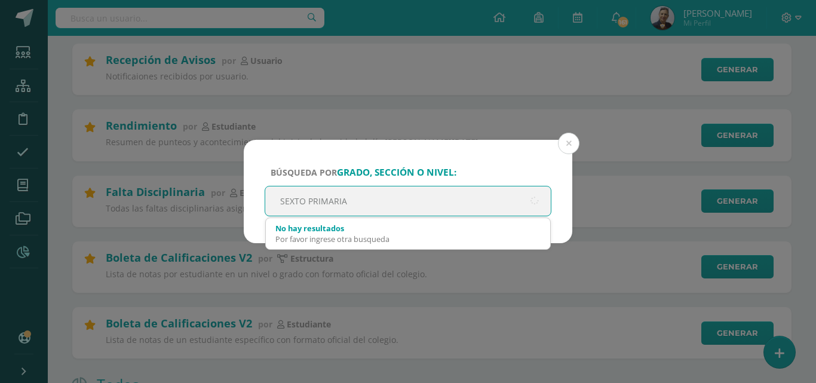
type input "SEXTO PRIMARIA"
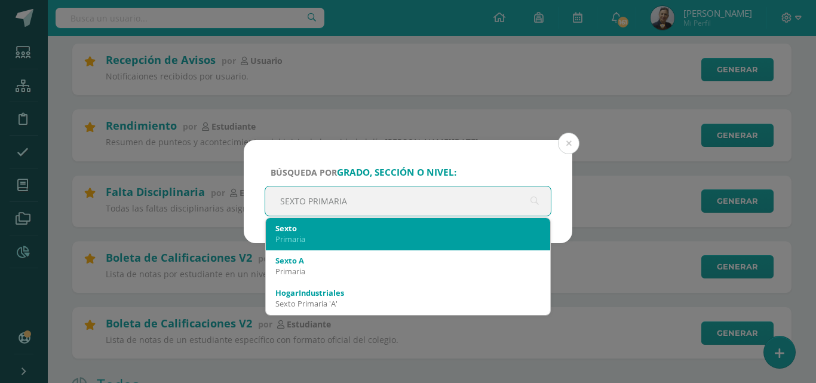
drag, startPoint x: 453, startPoint y: 225, endPoint x: 463, endPoint y: 217, distance: 12.3
click at [460, 220] on div "Sexto Primaria" at bounding box center [407, 233] width 265 height 31
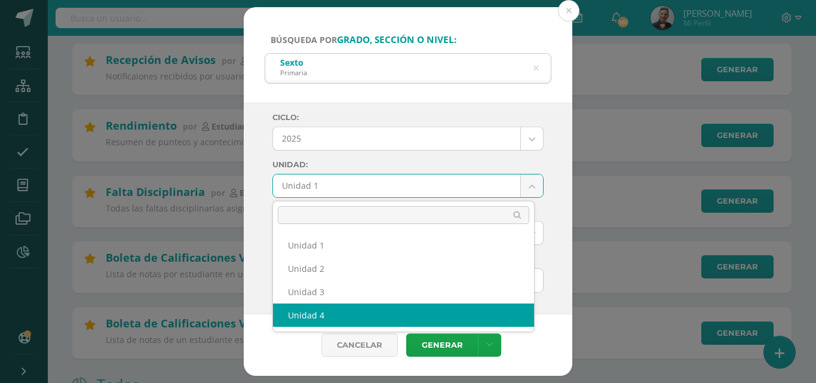
select select "Unidad 4"
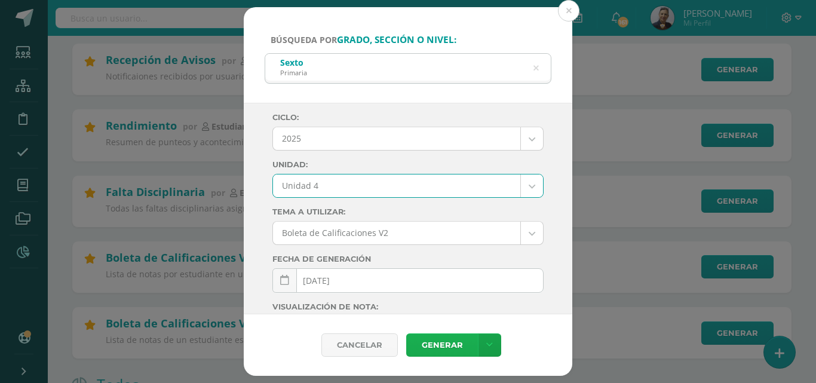
click at [461, 346] on link "Generar" at bounding box center [442, 344] width 72 height 23
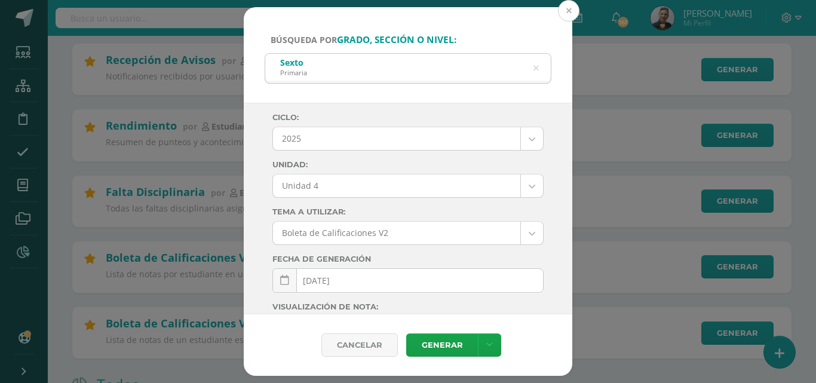
click at [563, 14] on button at bounding box center [569, 11] width 22 height 22
